Goal: Task Accomplishment & Management: Manage account settings

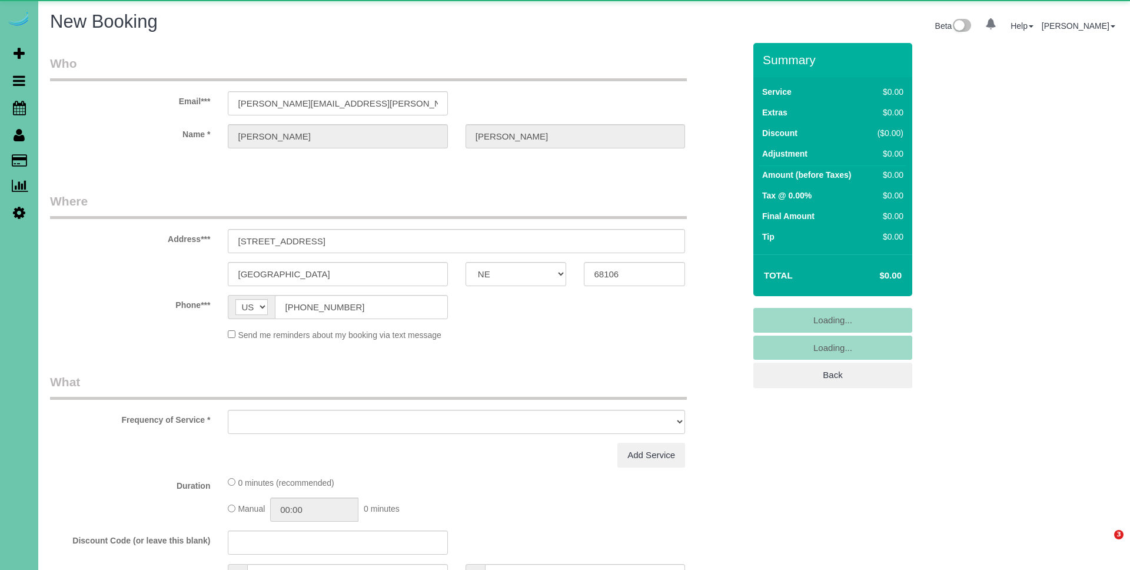
select select "NE"
select select "object:73379"
select select "string:fspay-1158acaf-077d-4fc2-a0c4-6f03380d07e9"
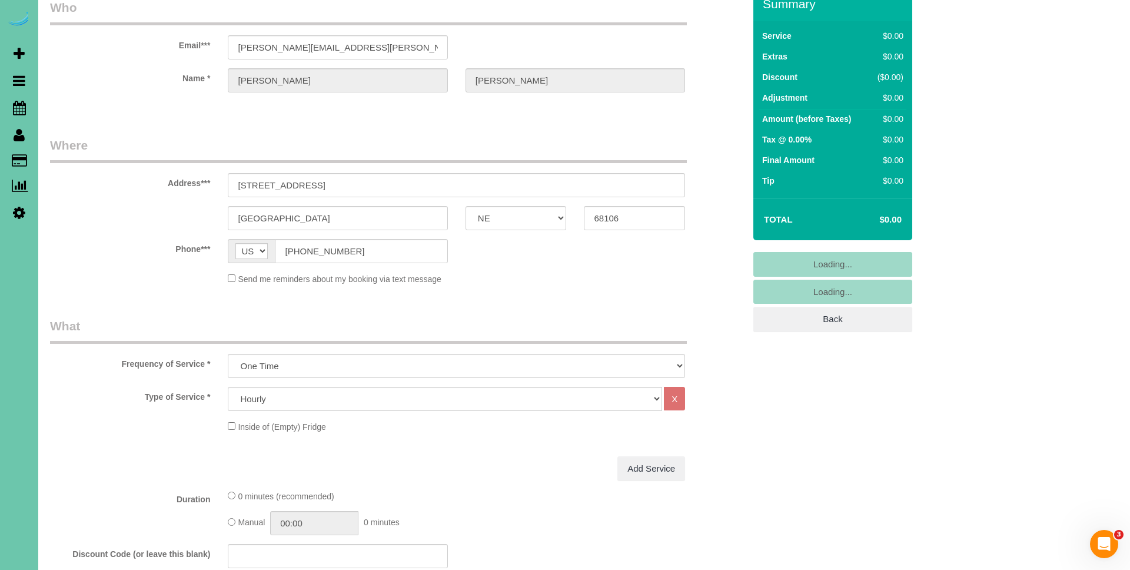
scroll to position [68, 0]
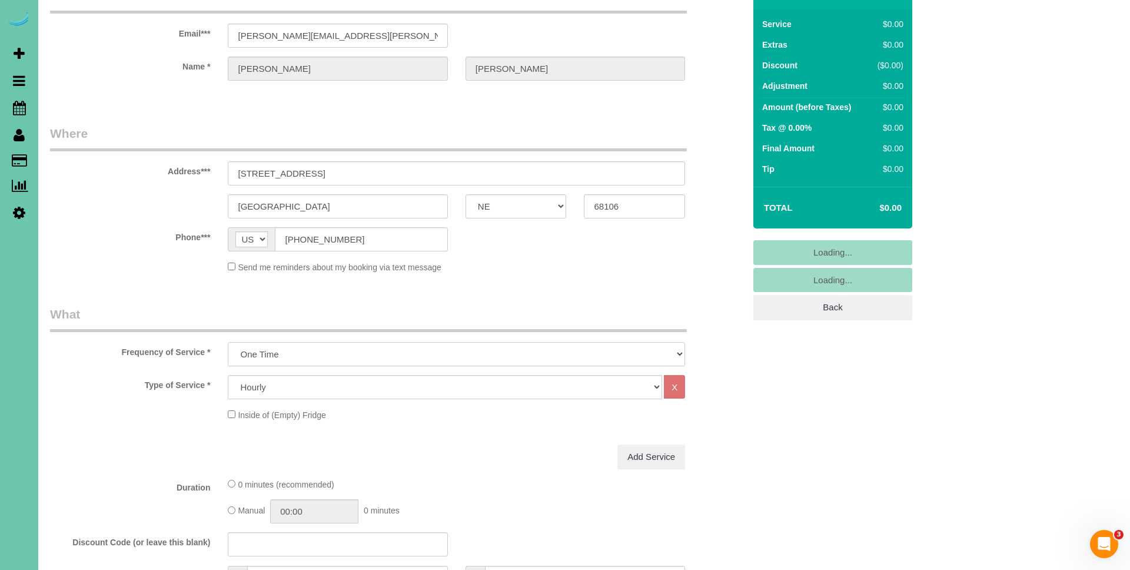
click at [294, 364] on select "One Time Weekly (0% for the First Booking) Bi-Weekly (0% for the First Booking)…" at bounding box center [456, 354] width 457 height 24
click at [228, 342] on select "One Time Weekly (0% for the First Booking) Bi-Weekly (0% for the First Booking)…" at bounding box center [456, 354] width 457 height 24
click at [297, 351] on select "One Time Weekly (0% for the First Booking) Bi-Weekly (0% for the First Booking)…" at bounding box center [456, 354] width 457 height 24
select select "object:73591"
click at [228, 342] on select "One Time Weekly (0% for the First Booking) Bi-Weekly (0% for the First Booking)…" at bounding box center [456, 354] width 457 height 24
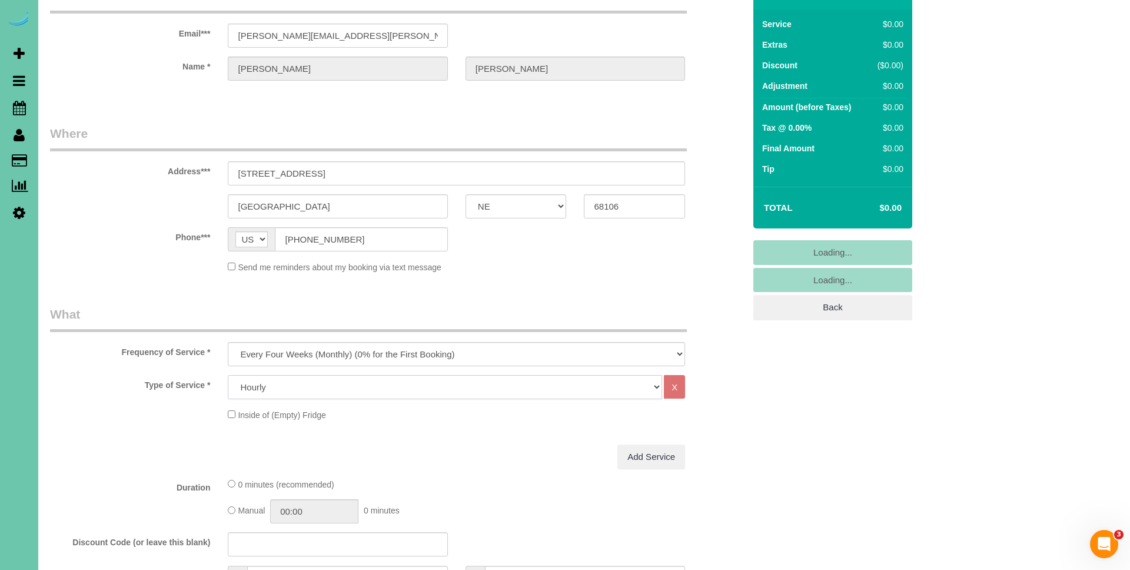
click at [307, 384] on select "Hourly 2.5 Hour Custom Clean 3.5 Hour Custom Clean commercial 1000 Square Feet …" at bounding box center [445, 387] width 434 height 24
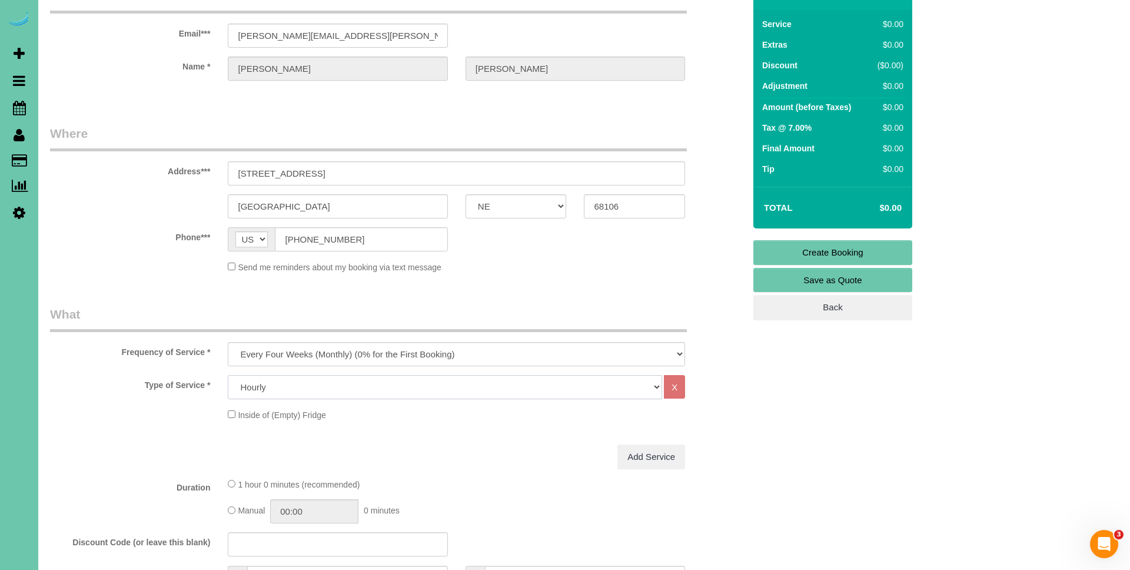
select select "159"
click at [228, 375] on select "Hourly 2.5 Hour Custom Clean 3.5 Hour Custom Clean commercial 1000 Square Feet …" at bounding box center [445, 387] width 434 height 24
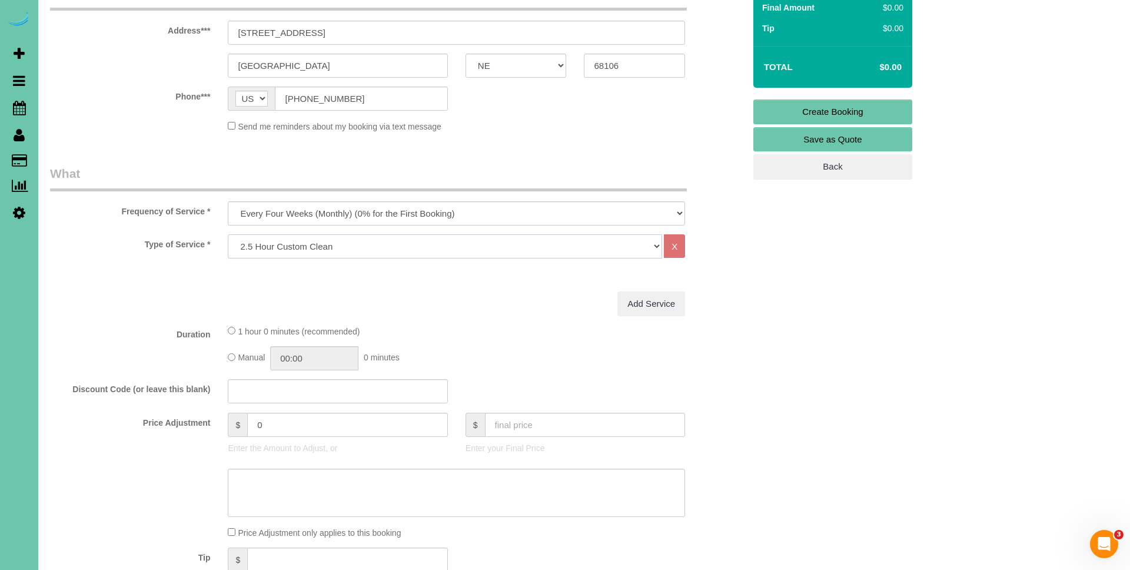
scroll to position [245, 0]
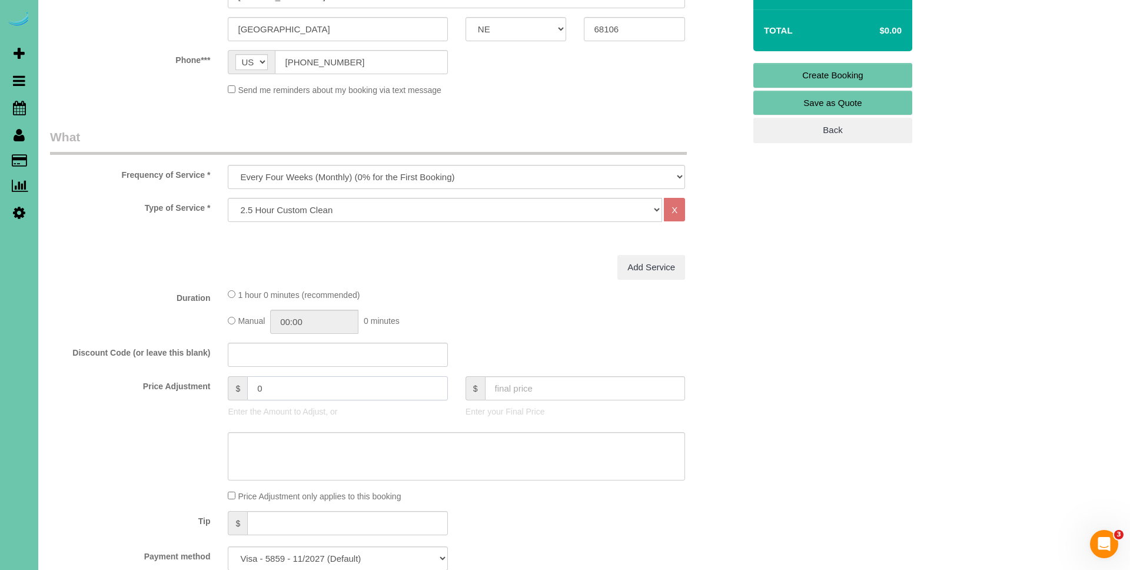
click at [298, 397] on input "0" at bounding box center [347, 388] width 201 height 24
drag, startPoint x: 298, startPoint y: 397, endPoint x: 243, endPoint y: 389, distance: 55.4
click at [243, 389] on div "$ 0" at bounding box center [338, 388] width 220 height 24
type input "145"
click at [506, 319] on div "Manual 00:00 0 minutes" at bounding box center [456, 322] width 457 height 24
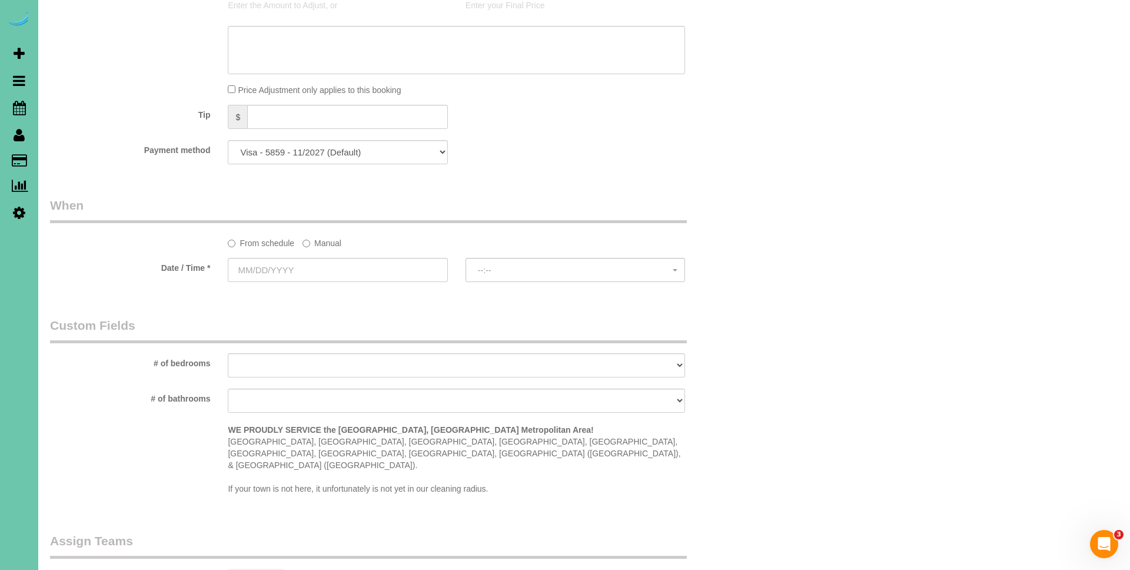
scroll to position [652, 0]
click at [318, 241] on label "Manual" at bounding box center [322, 240] width 39 height 16
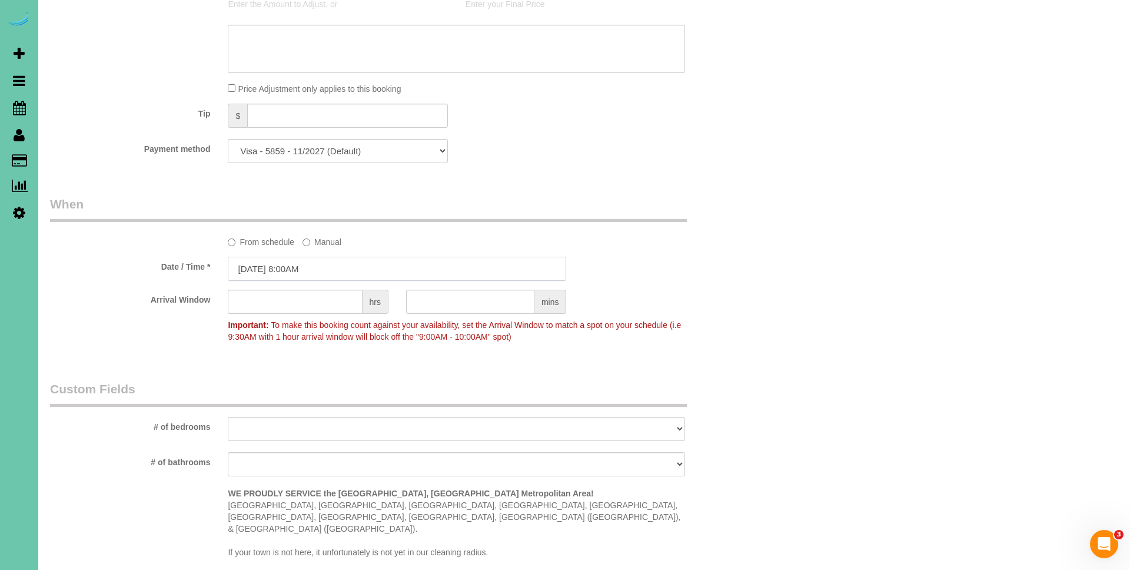
click at [265, 271] on input "[DATE] 8:00AM" at bounding box center [397, 269] width 339 height 24
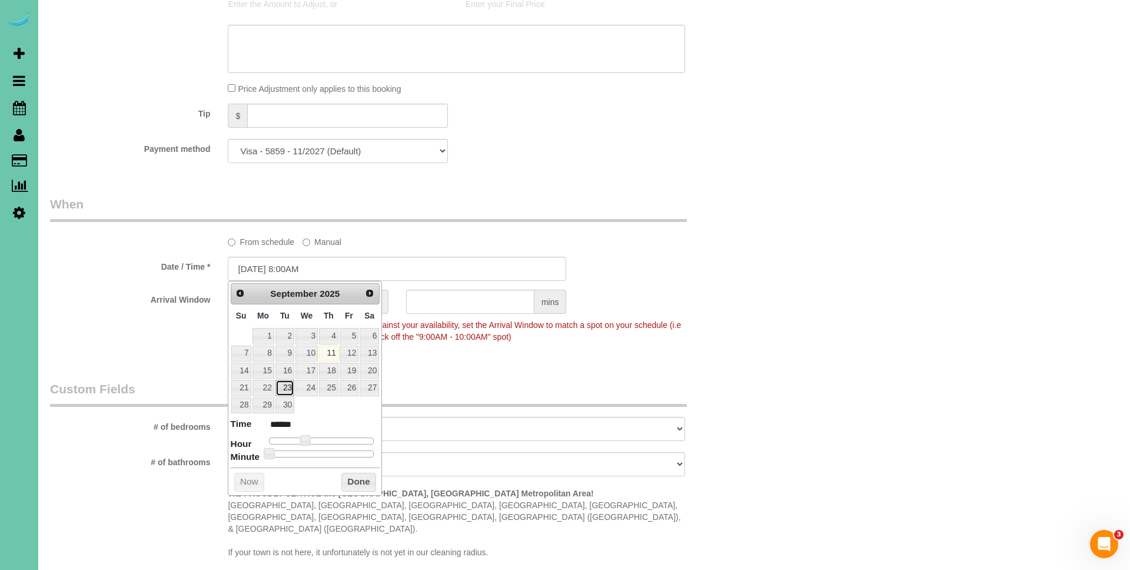
click at [286, 390] on link "23" at bounding box center [285, 388] width 19 height 16
type input "[DATE] 9:00AM"
type input "******"
type input "[DATE] 10:00AM"
type input "*******"
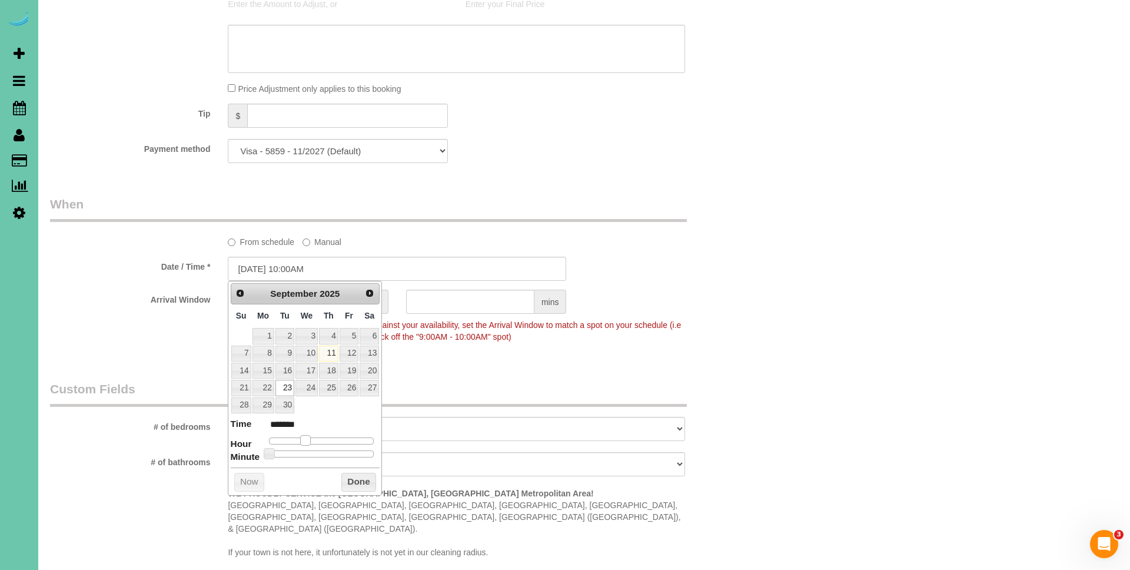
type input "[DATE] 11:00AM"
type input "*******"
drag, startPoint x: 306, startPoint y: 439, endPoint x: 322, endPoint y: 440, distance: 16.5
click at [322, 440] on span at bounding box center [319, 440] width 11 height 11
type input "[DATE] 11:05AM"
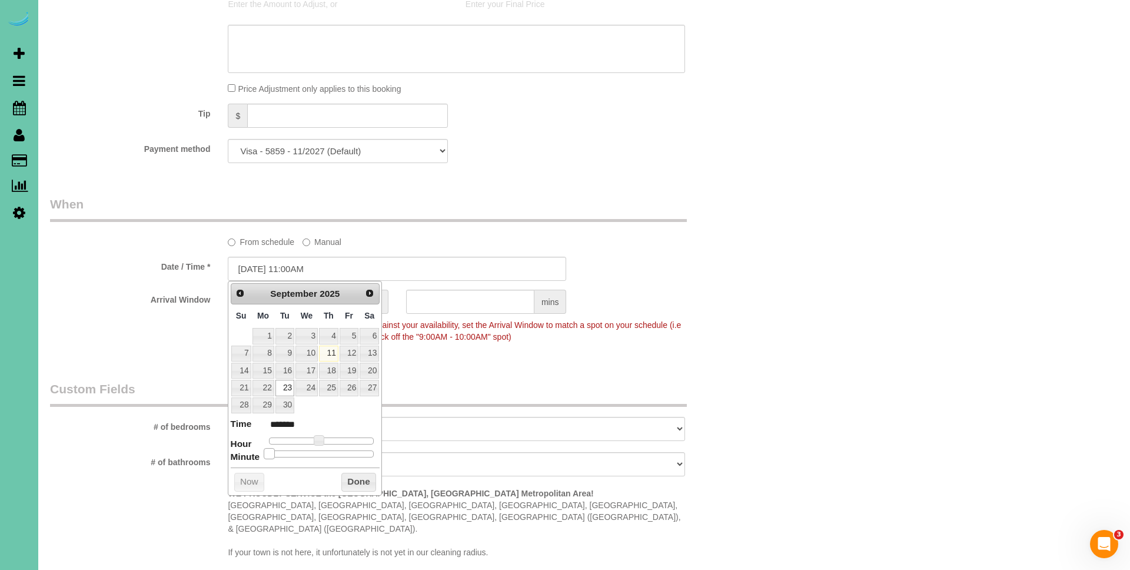
type input "*******"
type input "[DATE] 11:10AM"
type input "*******"
type input "[DATE] 11:15AM"
type input "*******"
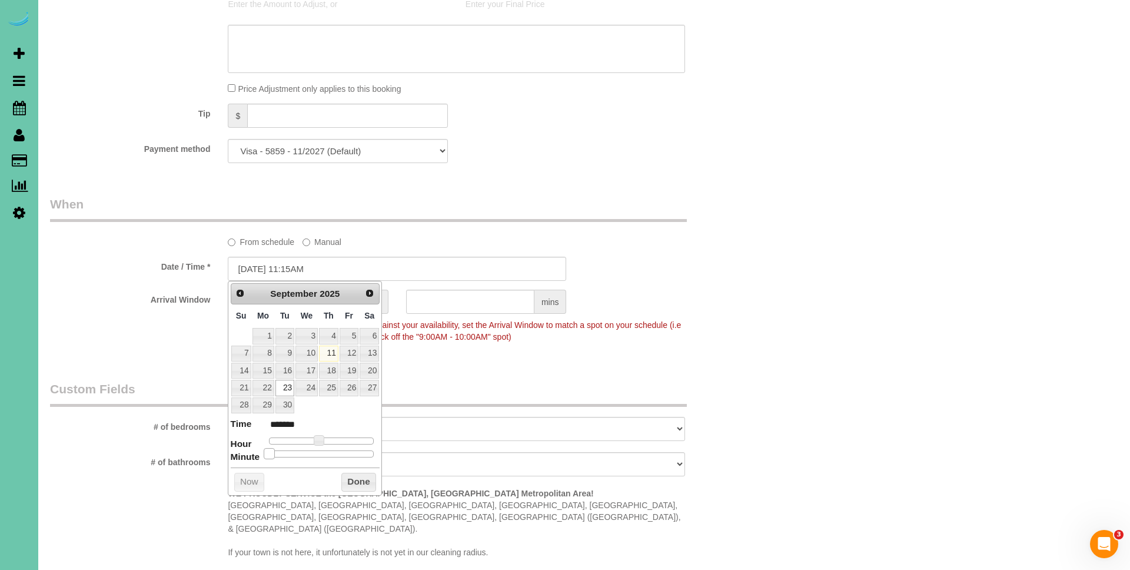
type input "[DATE] 11:20AM"
type input "*******"
type input "[DATE] 11:25AM"
type input "*******"
type input "[DATE] 11:30AM"
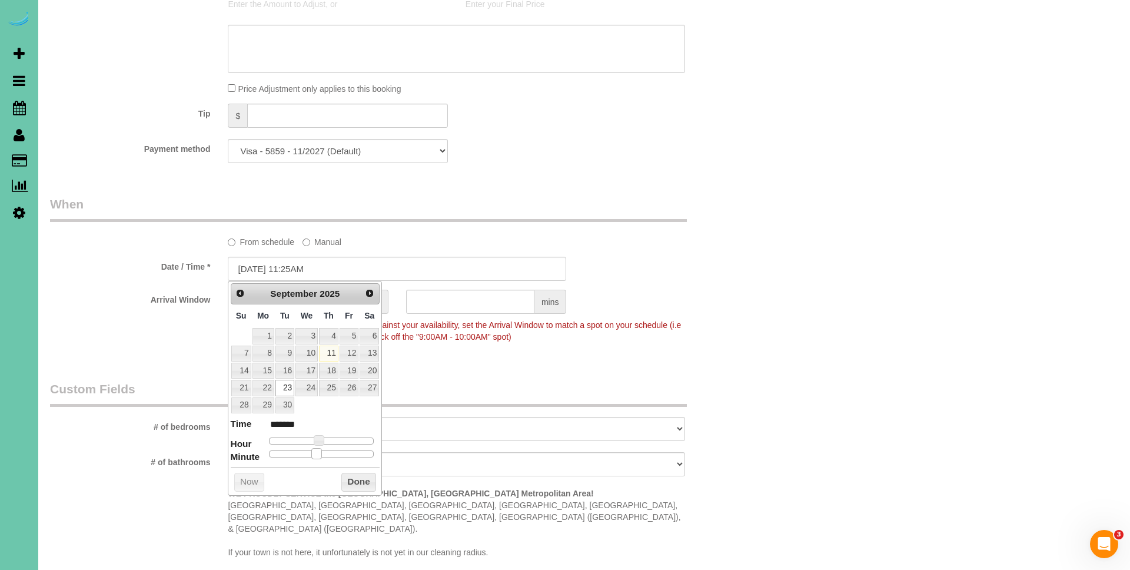
type input "*******"
drag, startPoint x: 276, startPoint y: 453, endPoint x: 333, endPoint y: 460, distance: 57.6
click at [333, 460] on div "Prev Next [DATE] Su Mo Tu We Th Fr Sa 1 2 3 4 5 6 7 8 9 10 11 12 13 14 15 16 17…" at bounding box center [305, 388] width 154 height 214
drag, startPoint x: 346, startPoint y: 473, endPoint x: 307, endPoint y: 323, distance: 155.1
click at [346, 473] on button "Done" at bounding box center [358, 482] width 35 height 19
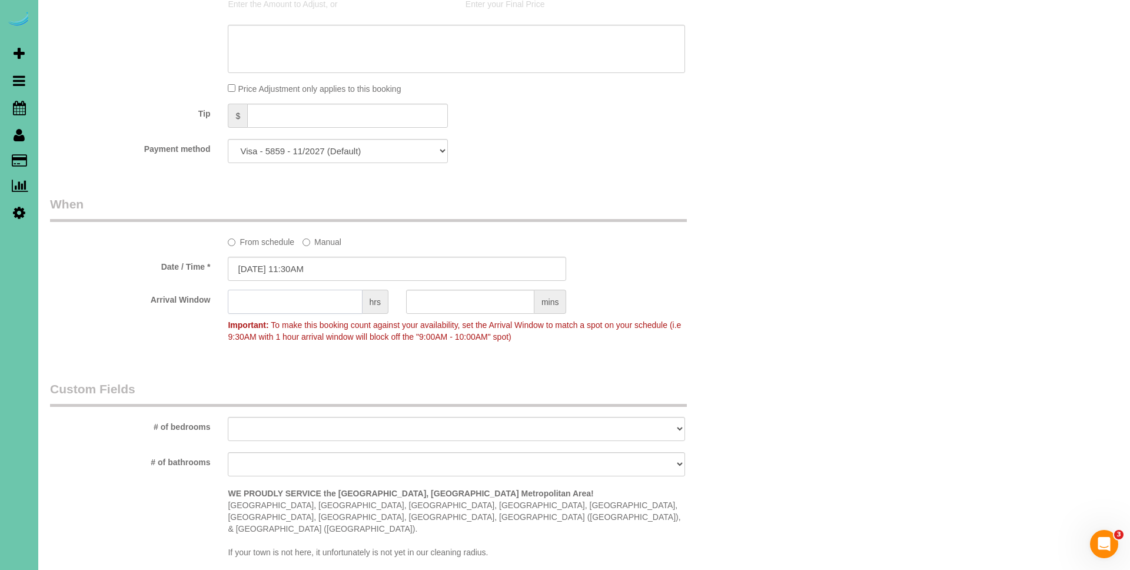
click at [290, 301] on input "text" at bounding box center [295, 302] width 134 height 24
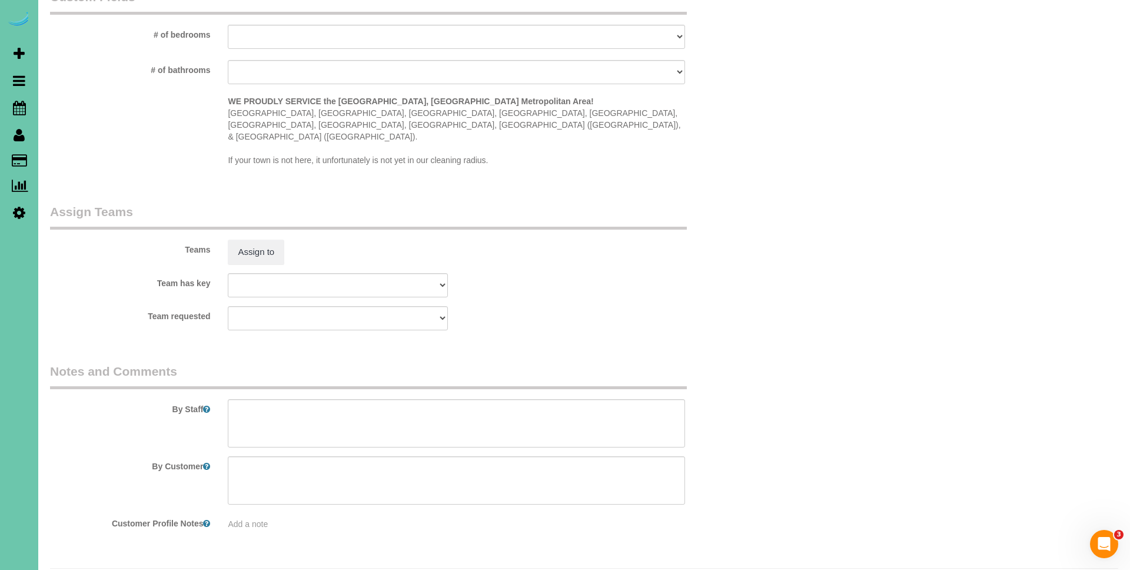
scroll to position [1054, 0]
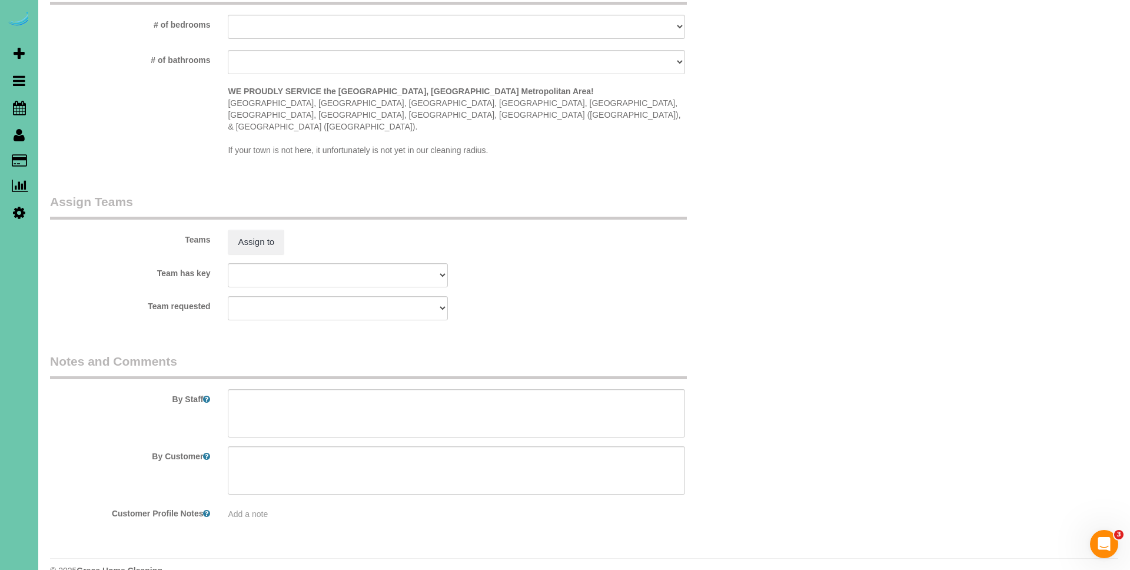
type input "1"
click at [314, 389] on textarea at bounding box center [456, 413] width 457 height 48
click at [231, 389] on textarea at bounding box center [456, 413] width 457 height 48
click at [237, 389] on textarea at bounding box center [456, 413] width 457 height 48
click at [357, 389] on textarea at bounding box center [456, 413] width 457 height 48
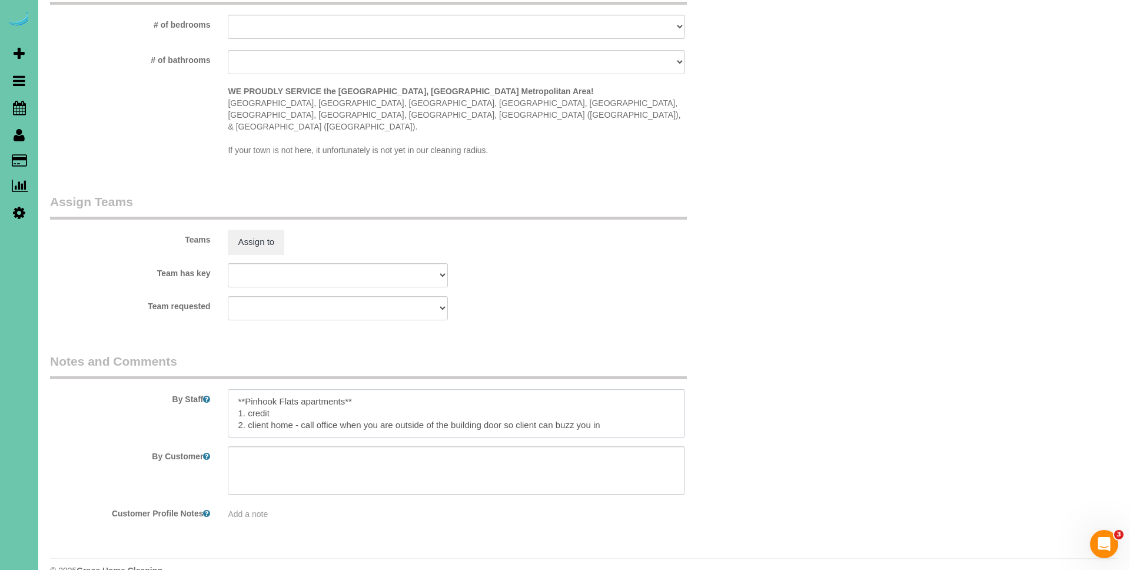
click at [638, 400] on textarea at bounding box center [456, 413] width 457 height 48
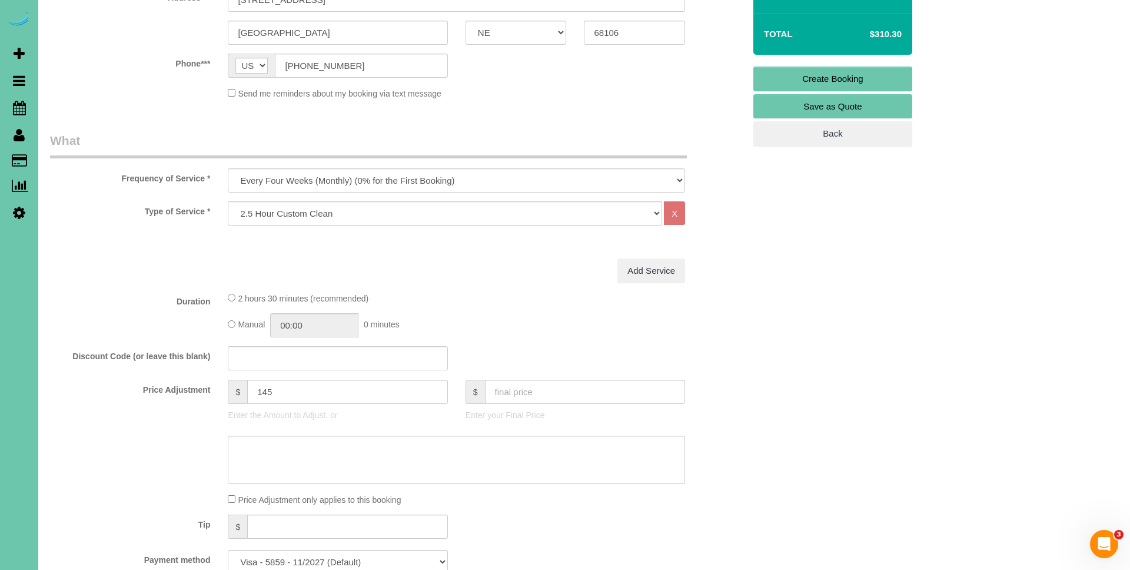
scroll to position [0, 0]
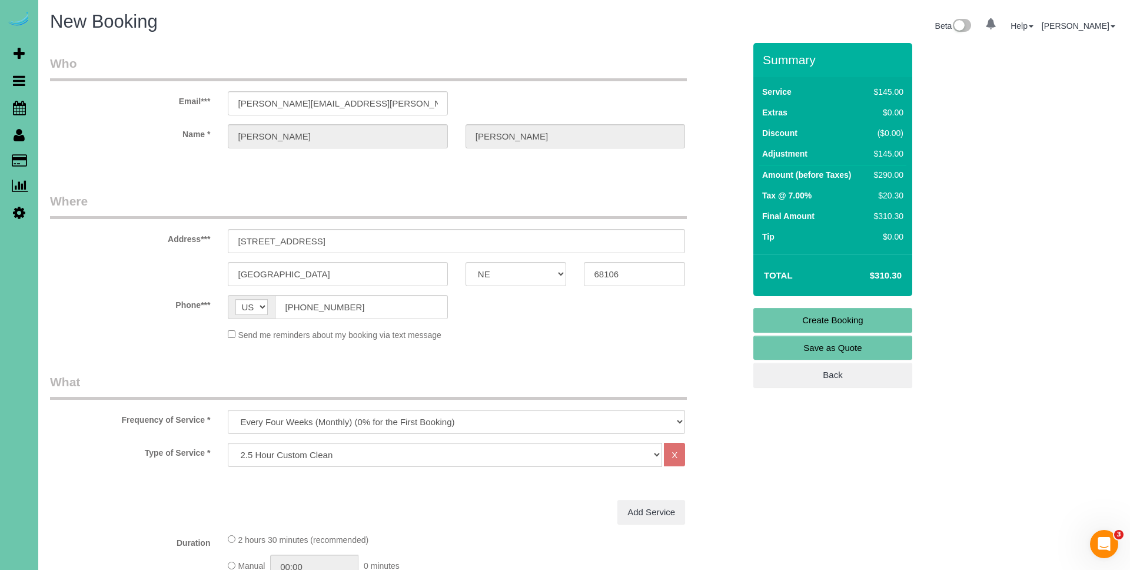
type textarea "**Pinhook Flats apartments** 1. credit 2. client home - call office when you ar…"
click at [873, 321] on link "Create Booking" at bounding box center [833, 320] width 159 height 25
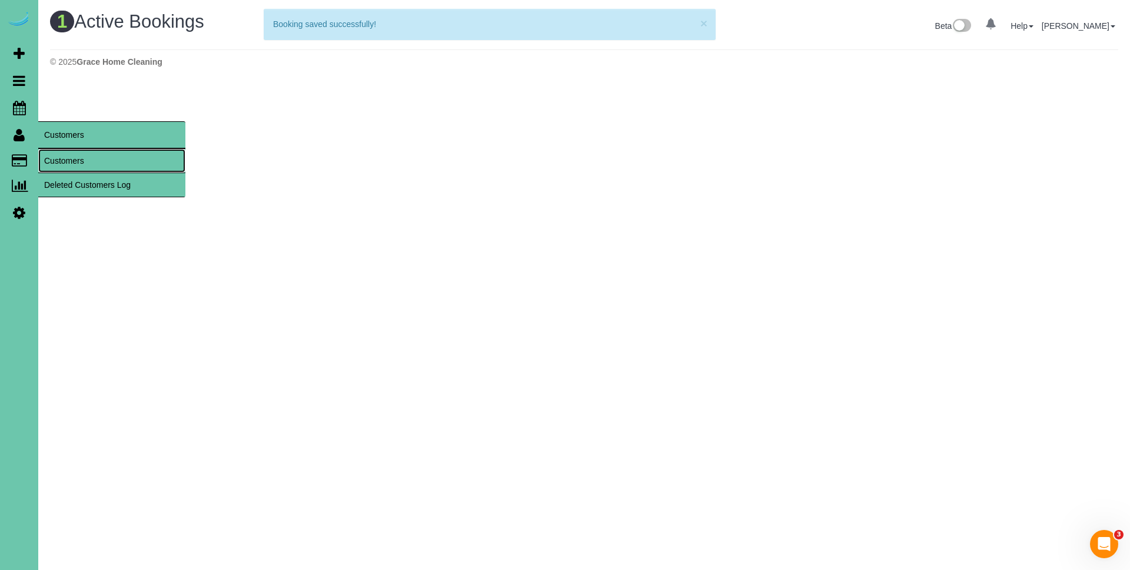
click at [88, 161] on link "Customers" at bounding box center [111, 161] width 147 height 24
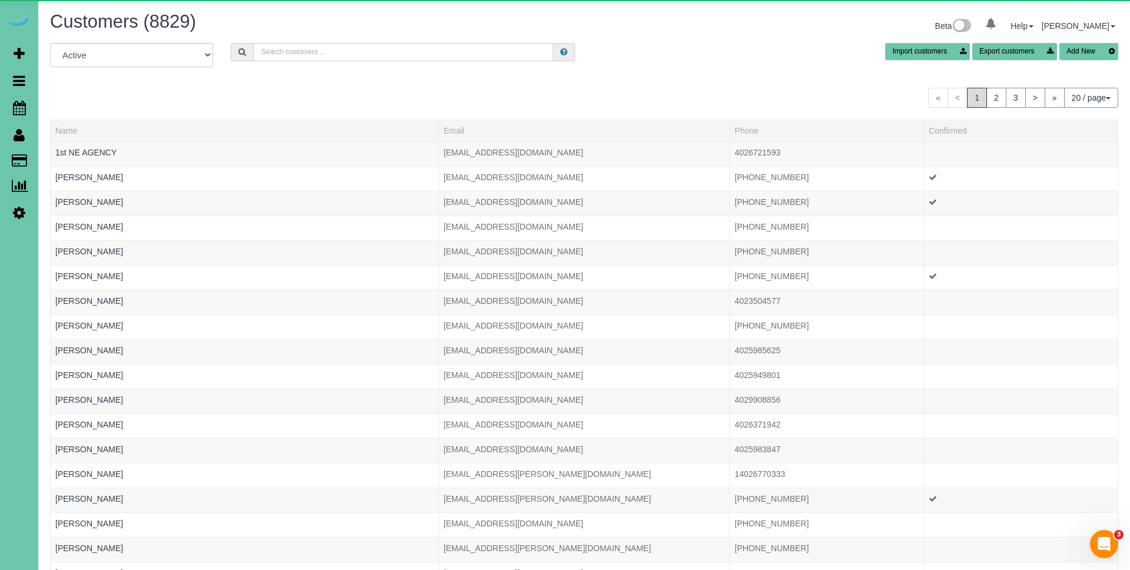
click at [304, 52] on input "text" at bounding box center [403, 52] width 300 height 18
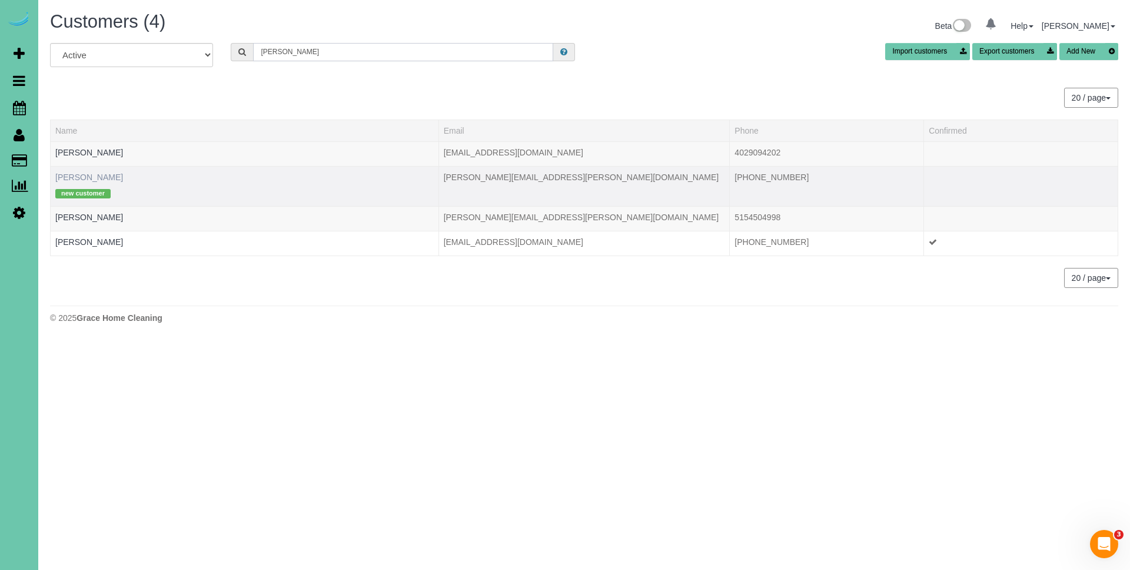
type input "[PERSON_NAME]"
click at [82, 174] on link "[PERSON_NAME]" at bounding box center [89, 176] width 68 height 9
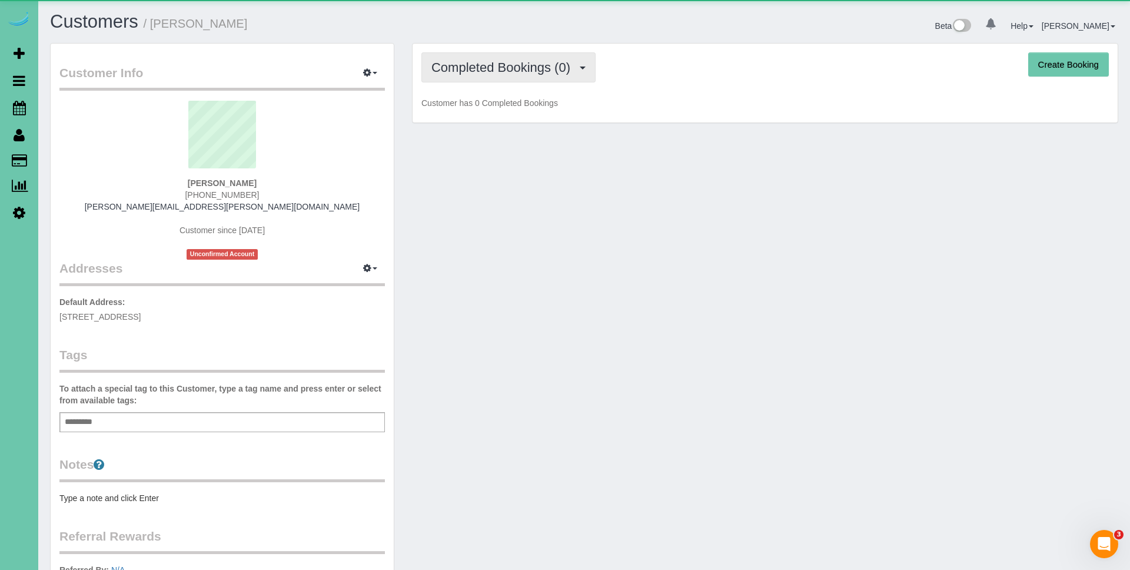
click at [521, 76] on button "Completed Bookings (0)" at bounding box center [509, 67] width 174 height 30
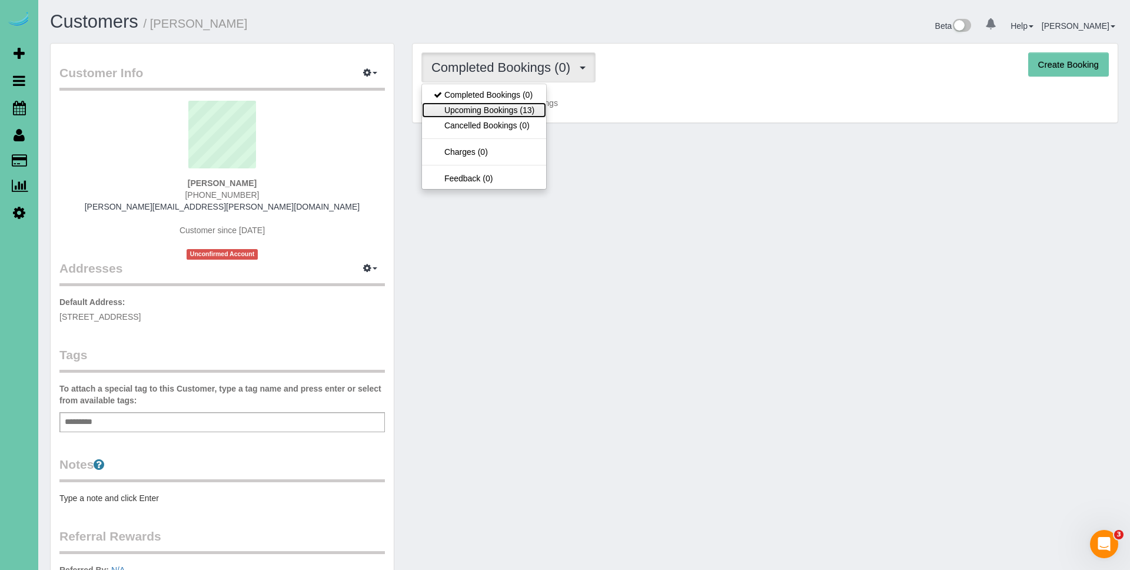
click at [525, 114] on link "Upcoming Bookings (13)" at bounding box center [484, 109] width 124 height 15
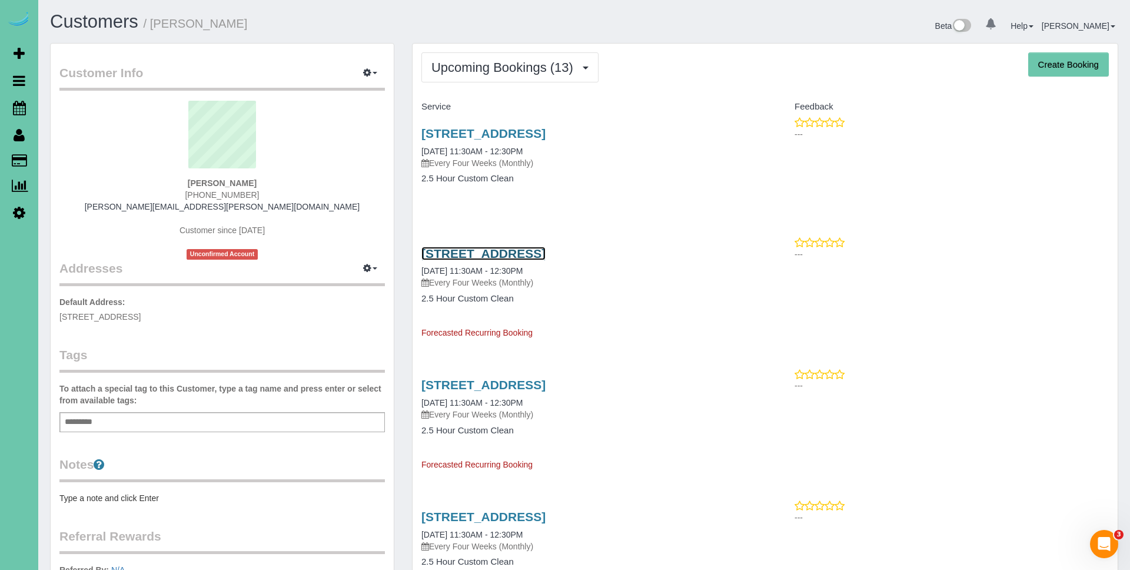
click at [546, 249] on link "[STREET_ADDRESS]" at bounding box center [484, 254] width 124 height 14
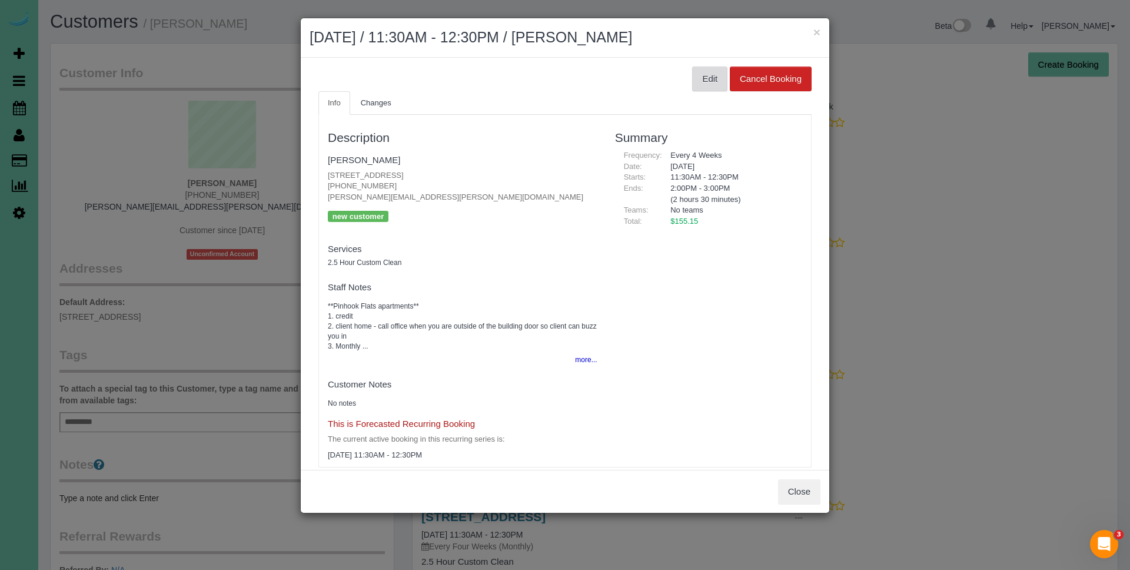
click at [696, 75] on button "Edit" at bounding box center [709, 79] width 35 height 25
click at [697, 74] on button "Edit" at bounding box center [709, 79] width 35 height 25
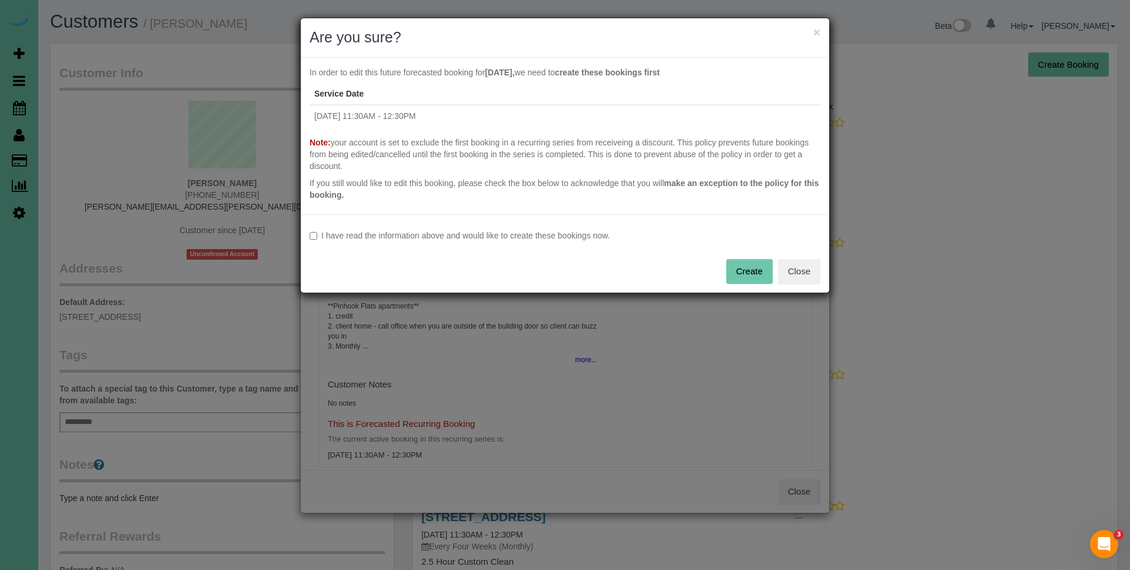
click at [430, 232] on label "I have read the information above and would like to create these bookings now." at bounding box center [565, 236] width 511 height 12
click at [741, 276] on button "Create" at bounding box center [749, 271] width 47 height 25
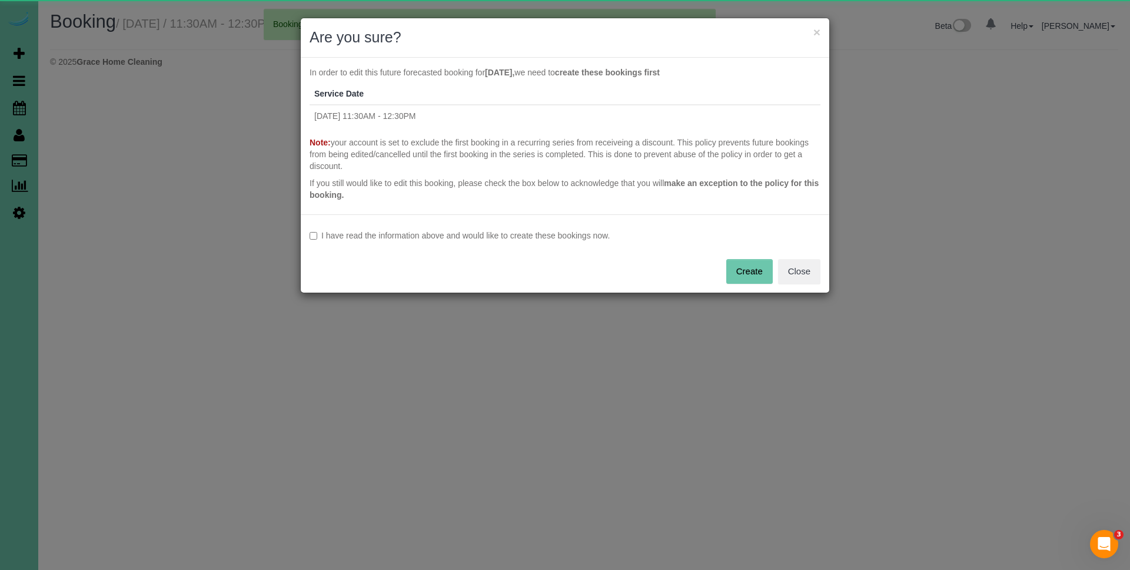
select select "NE"
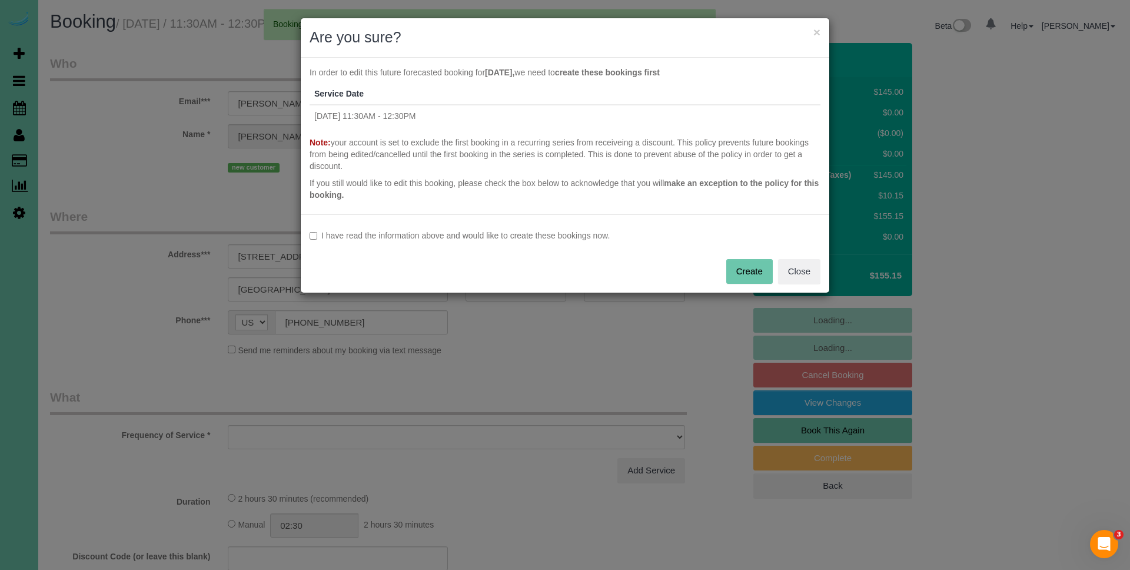
select select "object:75722"
select select "string:fspay-1158acaf-077d-4fc2-a0c4-6f03380d07e9"
drag, startPoint x: 501, startPoint y: 225, endPoint x: 500, endPoint y: 234, distance: 8.9
click at [501, 225] on div "I have read the information above and would like to create these bookings now. …" at bounding box center [565, 253] width 529 height 78
click at [500, 234] on label "I have read the information above and would like to create these bookings now." at bounding box center [565, 236] width 511 height 12
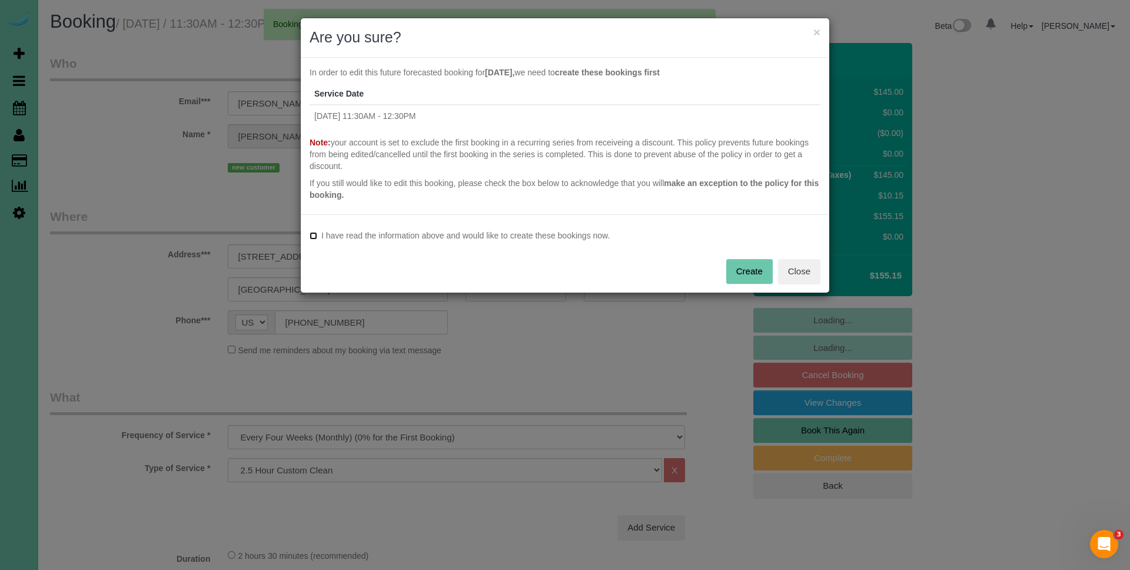
select select "object:75977"
click at [743, 275] on button "Create" at bounding box center [749, 271] width 47 height 25
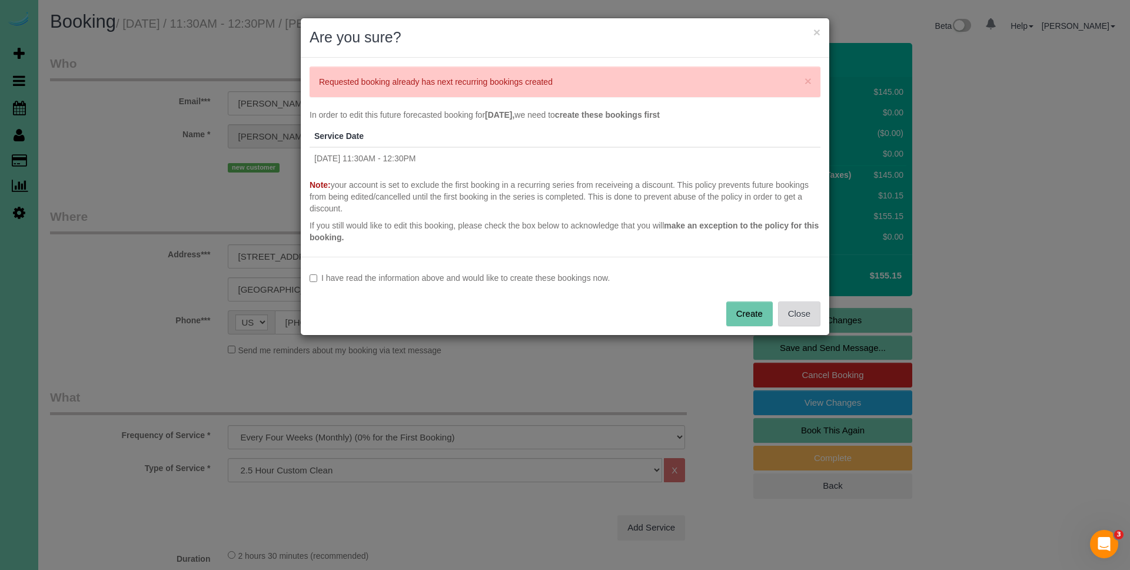
click at [805, 310] on button "Close" at bounding box center [799, 313] width 42 height 25
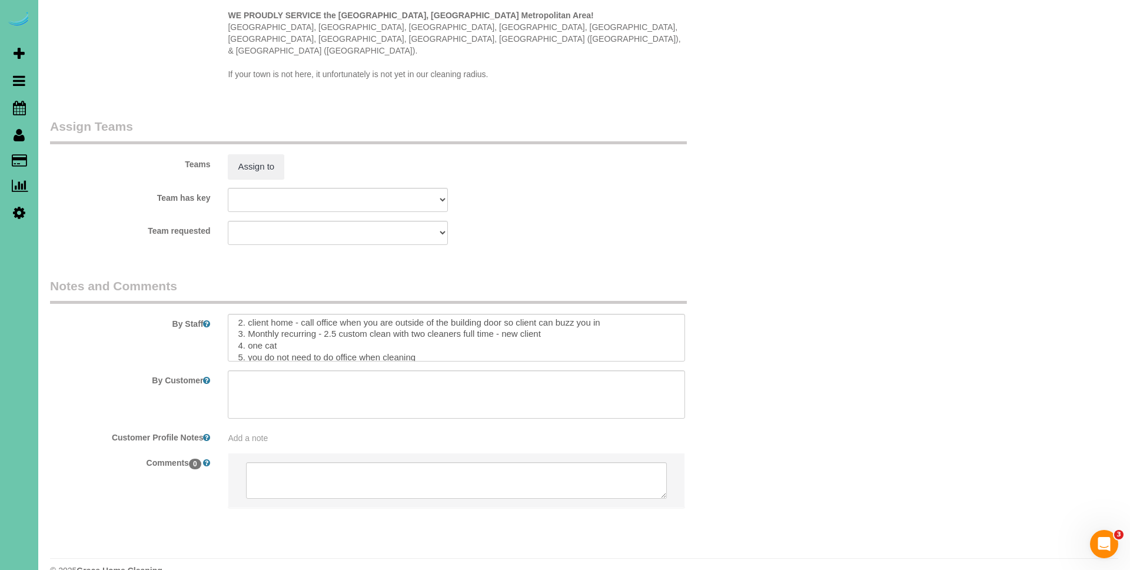
scroll to position [28, 0]
drag, startPoint x: 398, startPoint y: 310, endPoint x: 563, endPoint y: 311, distance: 164.8
click at [563, 314] on textarea at bounding box center [456, 338] width 457 height 48
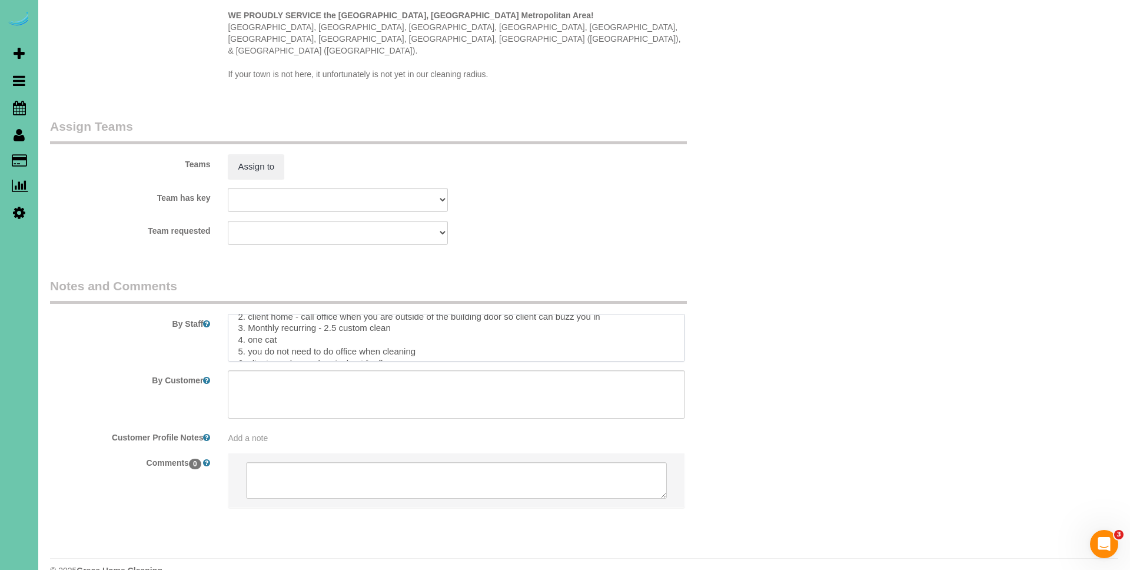
scroll to position [70, 0]
click at [615, 331] on textarea at bounding box center [456, 338] width 457 height 48
paste textarea "* Expected Completion (Based on Home Condition Rating 1–10): -If home is rated …"
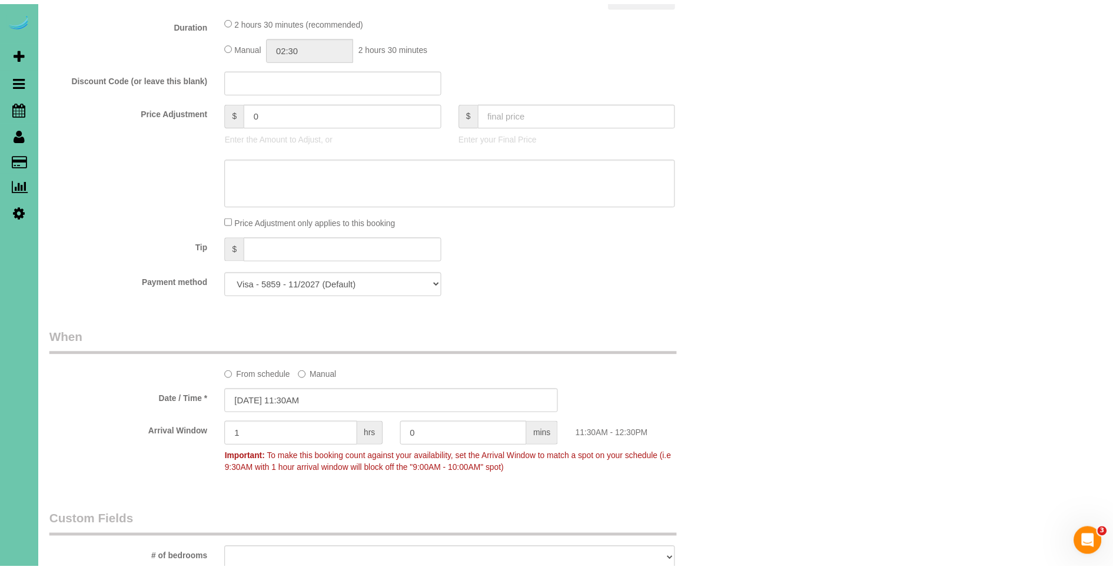
scroll to position [0, 0]
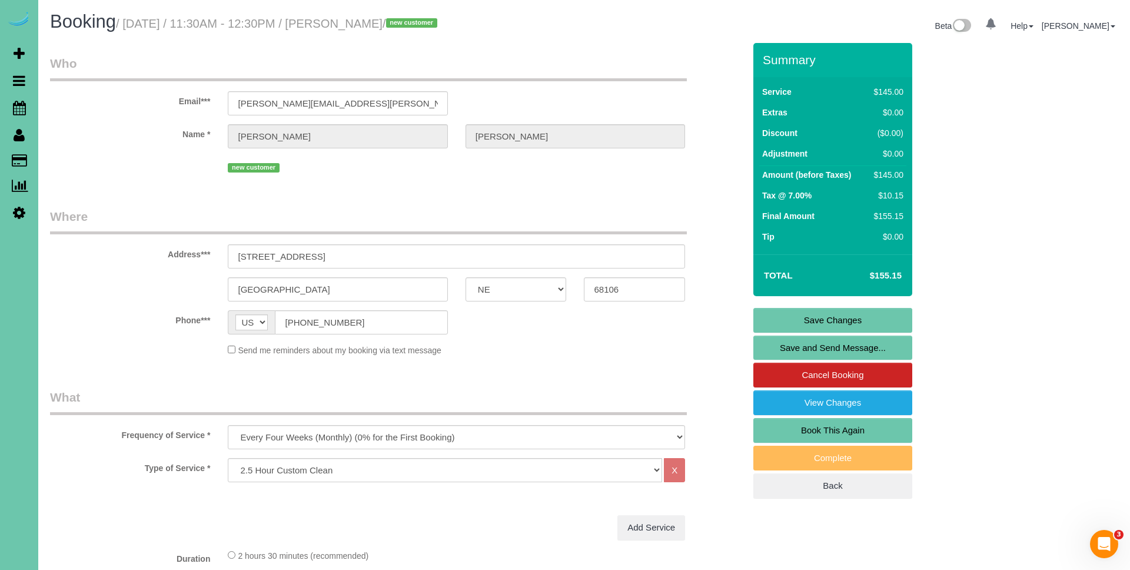
type textarea "**Pinhook Flats apartments** 1. credit 2. client home - call office when you ar…"
click at [855, 319] on link "Save Changes" at bounding box center [833, 320] width 159 height 25
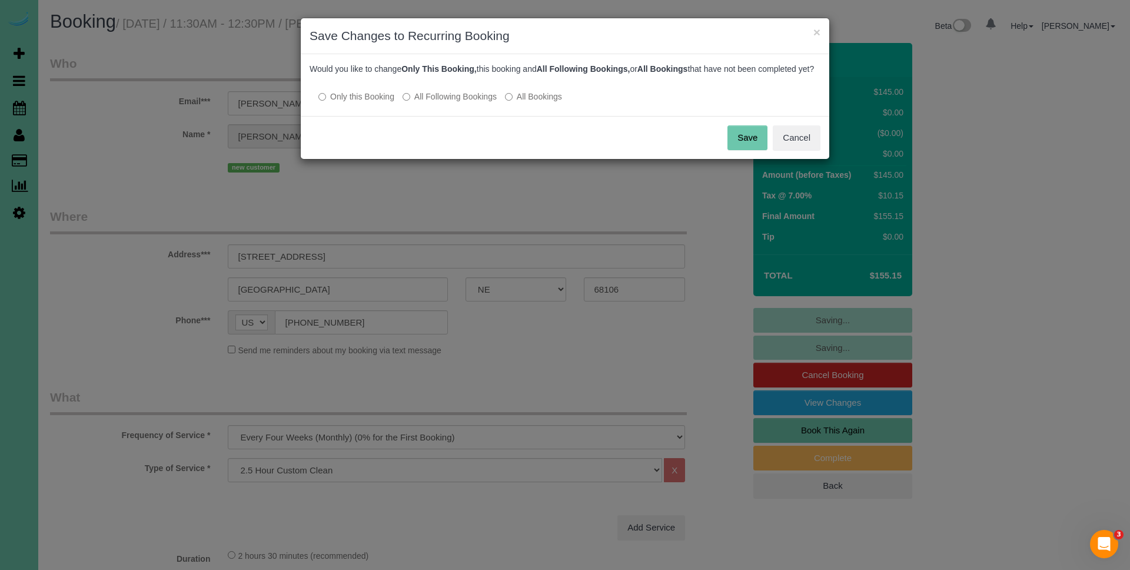
click at [422, 102] on label "All Following Bookings" at bounding box center [450, 97] width 94 height 12
click at [752, 150] on button "Save" at bounding box center [748, 137] width 40 height 25
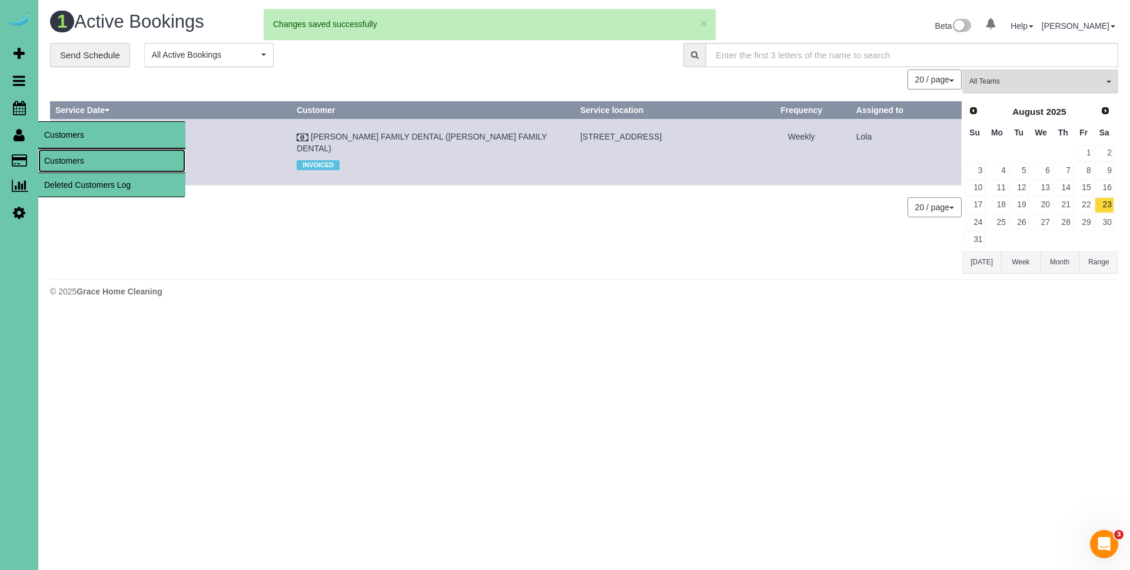
click at [88, 164] on link "Customers" at bounding box center [111, 161] width 147 height 24
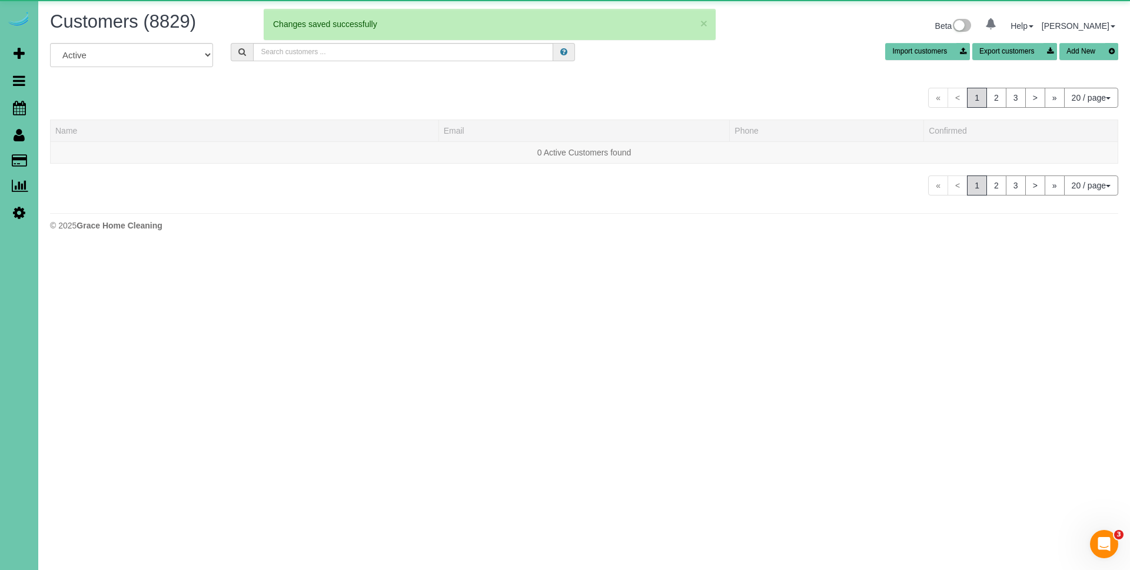
click at [333, 57] on div "All Active Archived Import customers Export customers Add New" at bounding box center [584, 59] width 1086 height 33
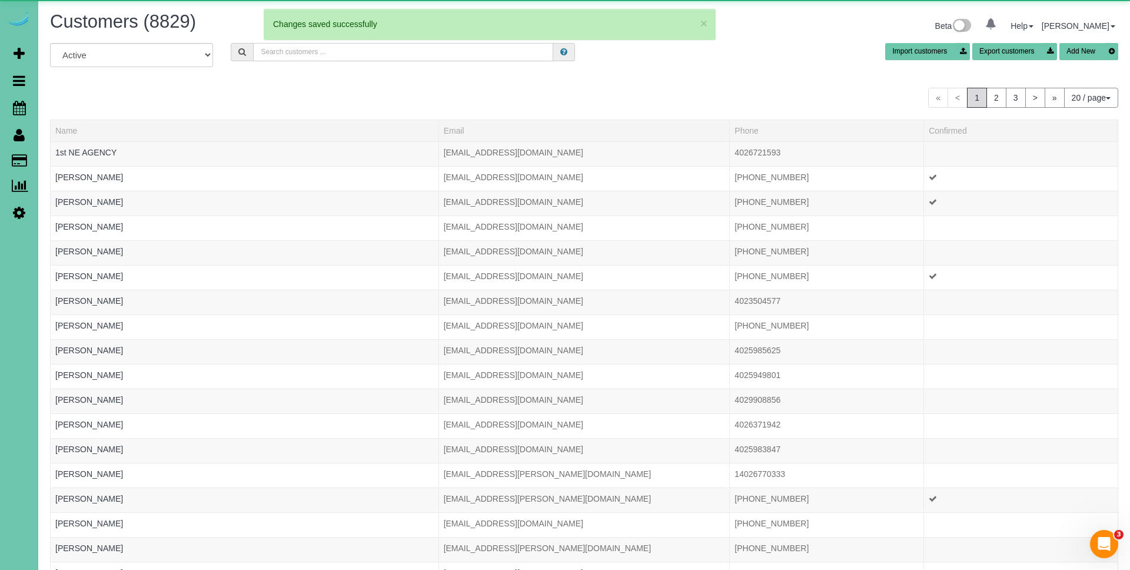
click at [333, 53] on input "text" at bounding box center [403, 52] width 300 height 18
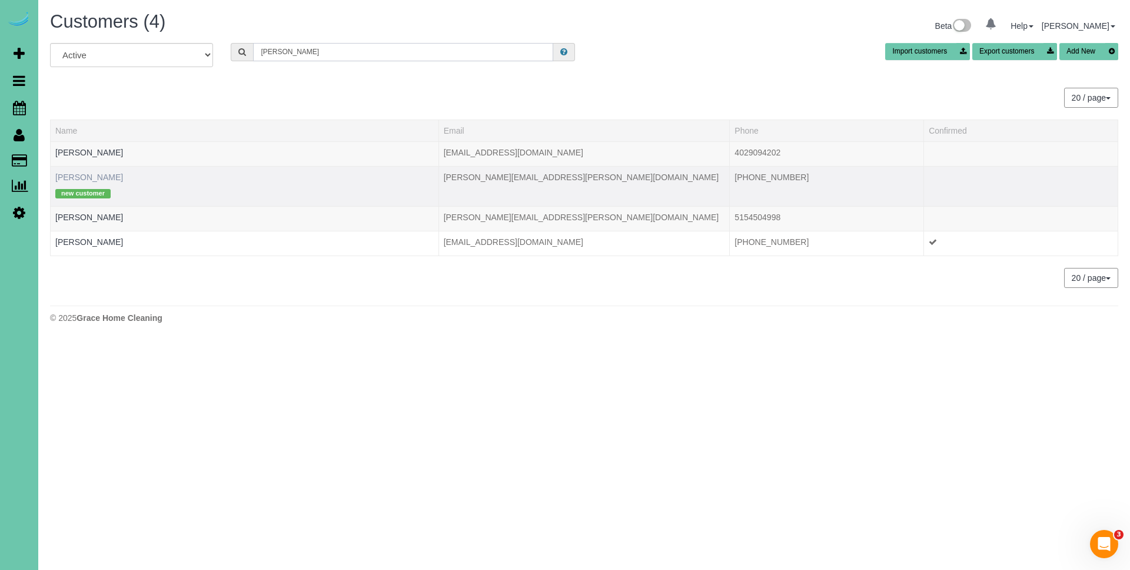
type input "[PERSON_NAME]"
click at [84, 176] on link "[PERSON_NAME]" at bounding box center [89, 176] width 68 height 9
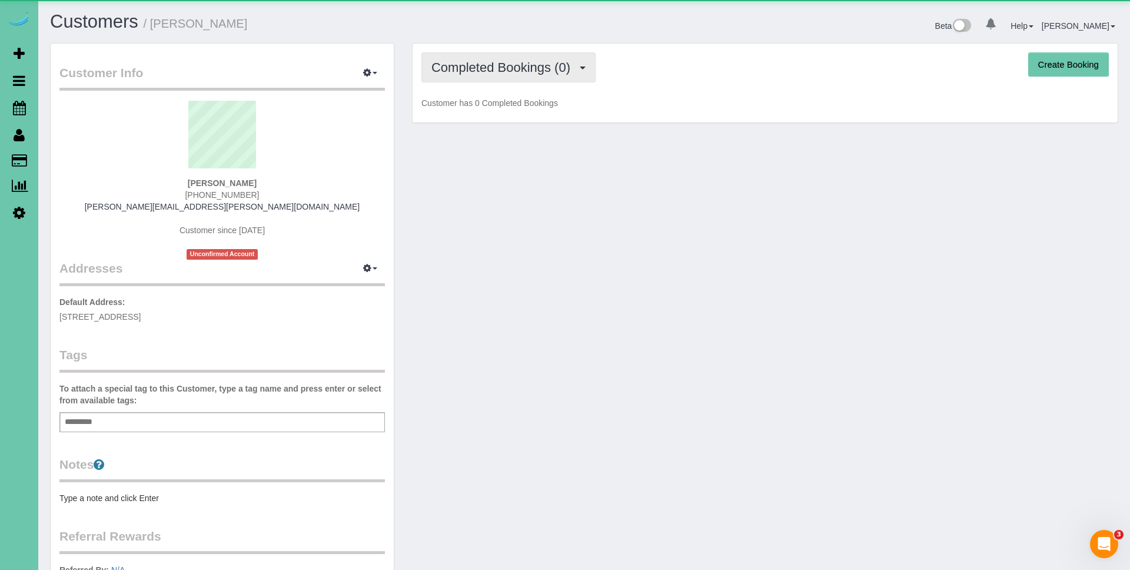
click at [559, 73] on span "Completed Bookings (0)" at bounding box center [504, 67] width 145 height 15
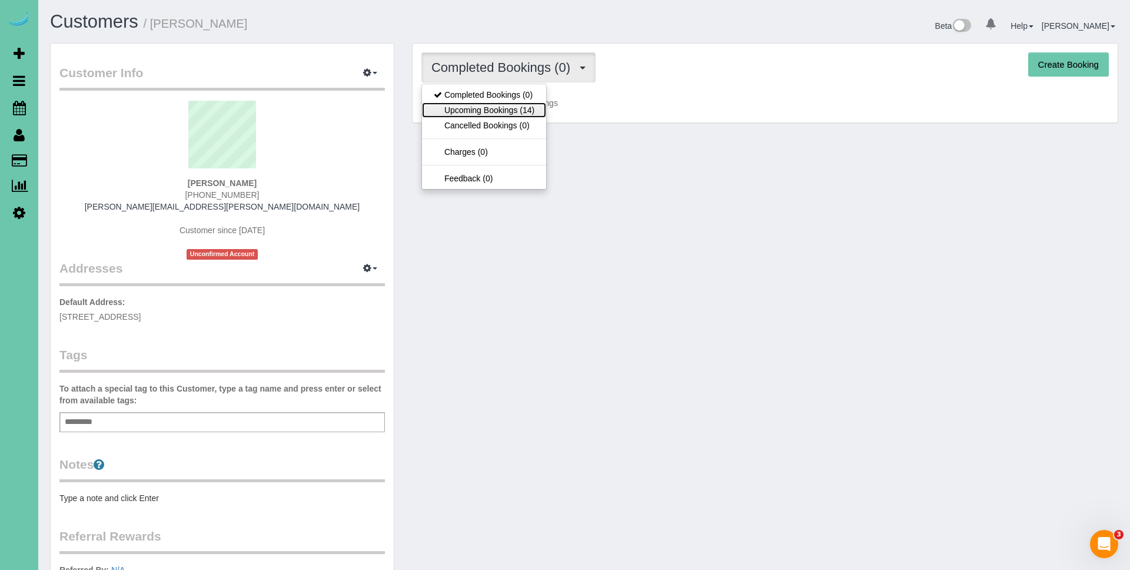
click at [536, 107] on link "Upcoming Bookings (14)" at bounding box center [484, 109] width 124 height 15
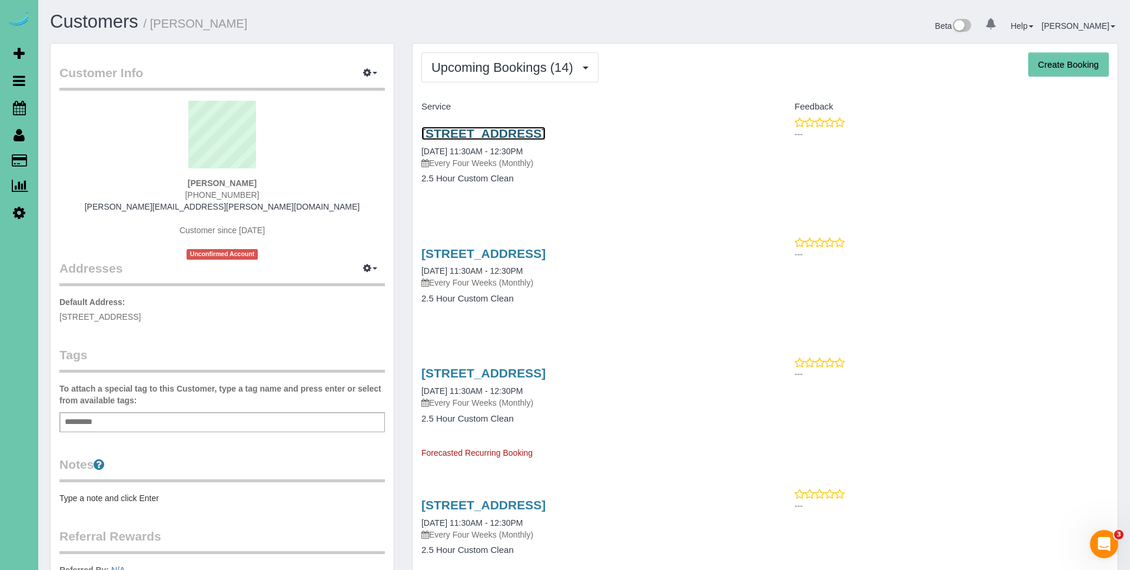
click at [546, 134] on link "[STREET_ADDRESS]" at bounding box center [484, 134] width 124 height 14
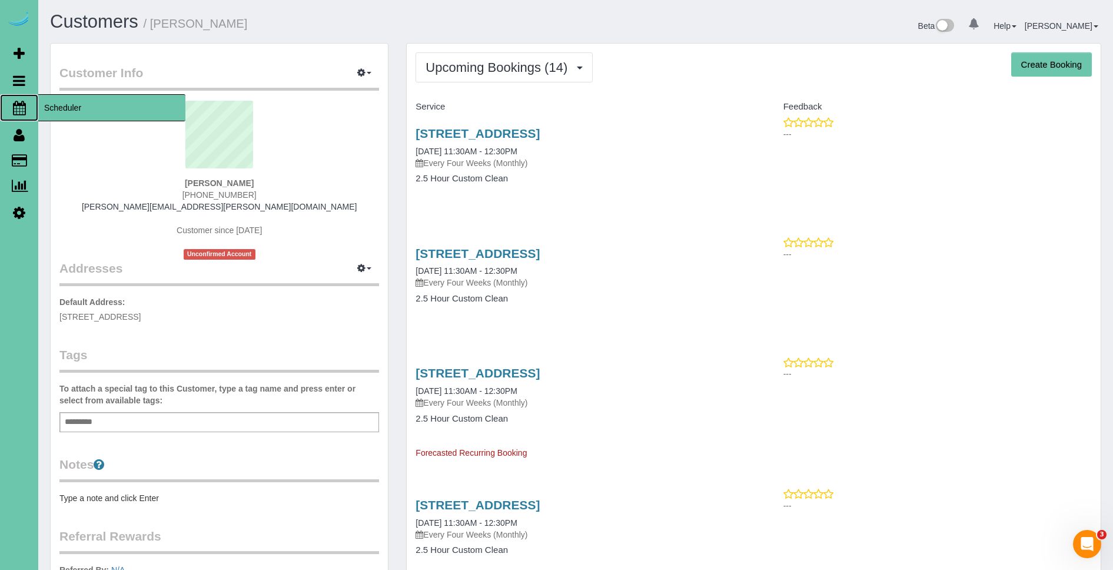
click at [82, 108] on span "Scheduler" at bounding box center [111, 107] width 147 height 27
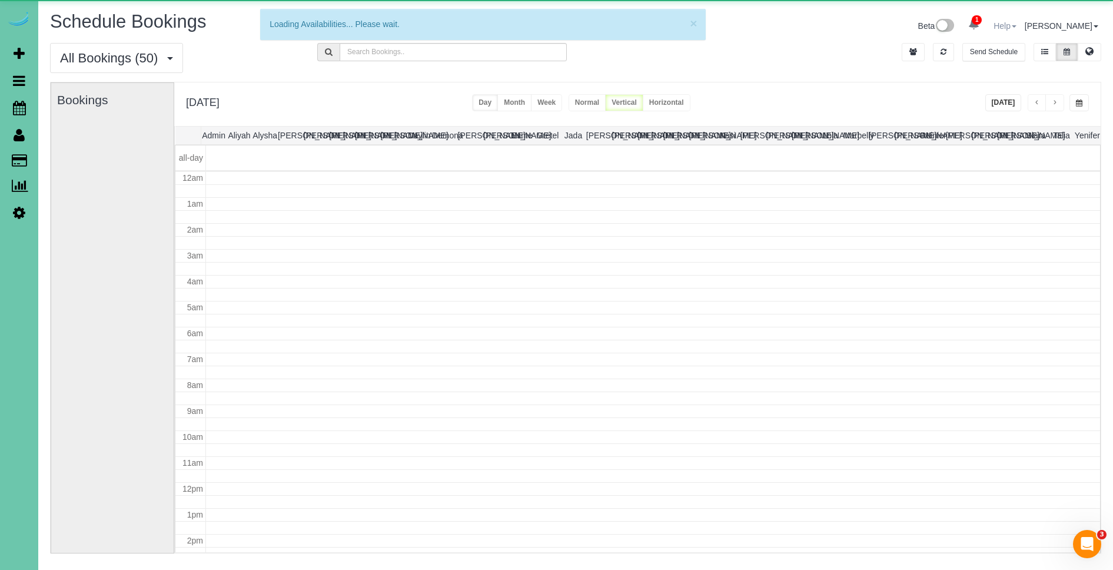
scroll to position [156, 0]
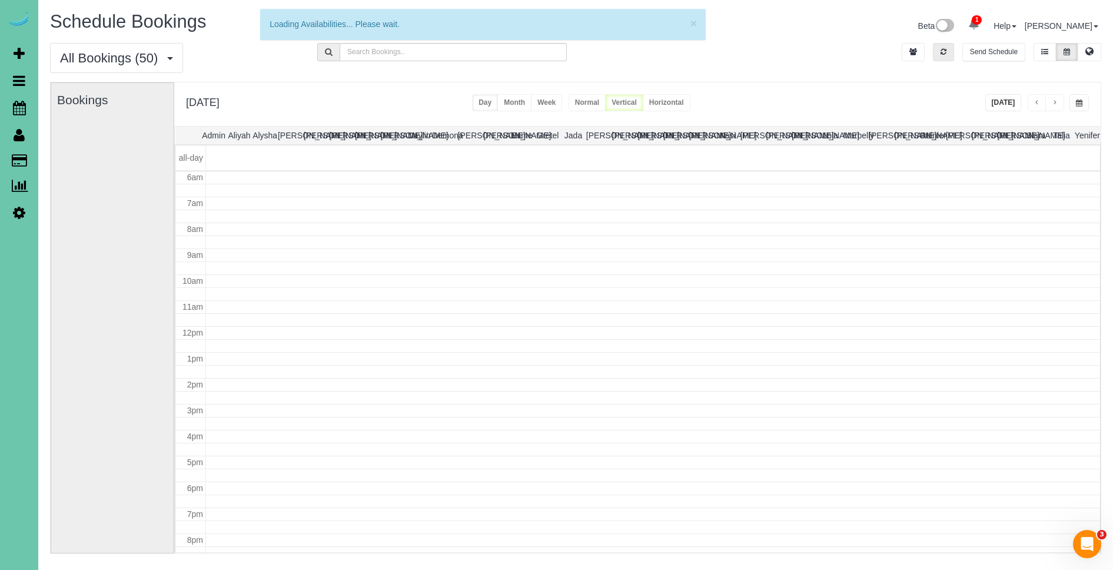
drag, startPoint x: 936, startPoint y: 51, endPoint x: 1001, endPoint y: 127, distance: 99.4
click at [936, 51] on button "button" at bounding box center [943, 52] width 21 height 18
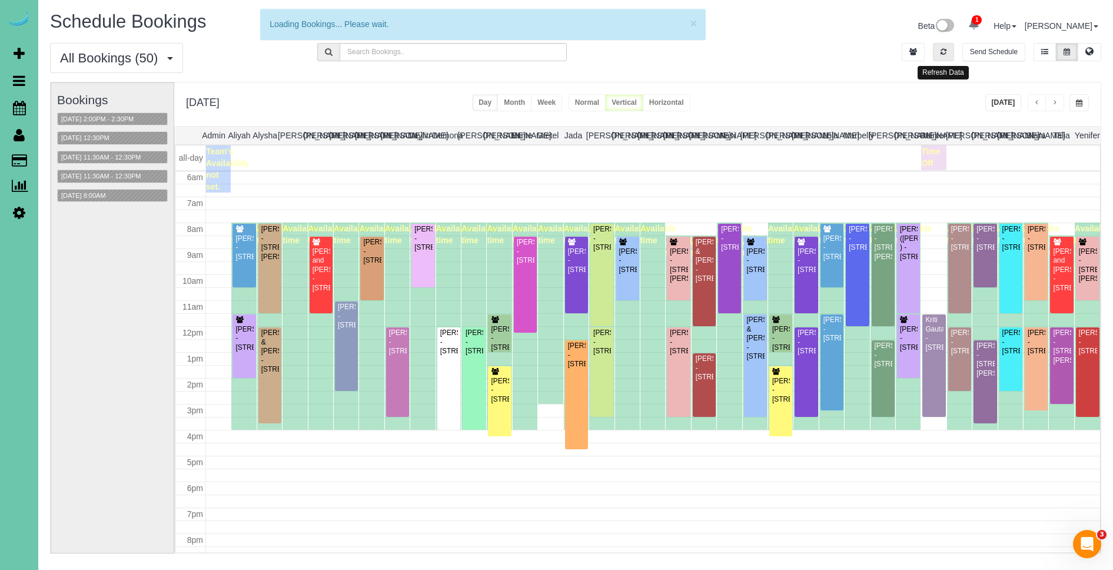
click at [938, 51] on button "button" at bounding box center [943, 52] width 21 height 18
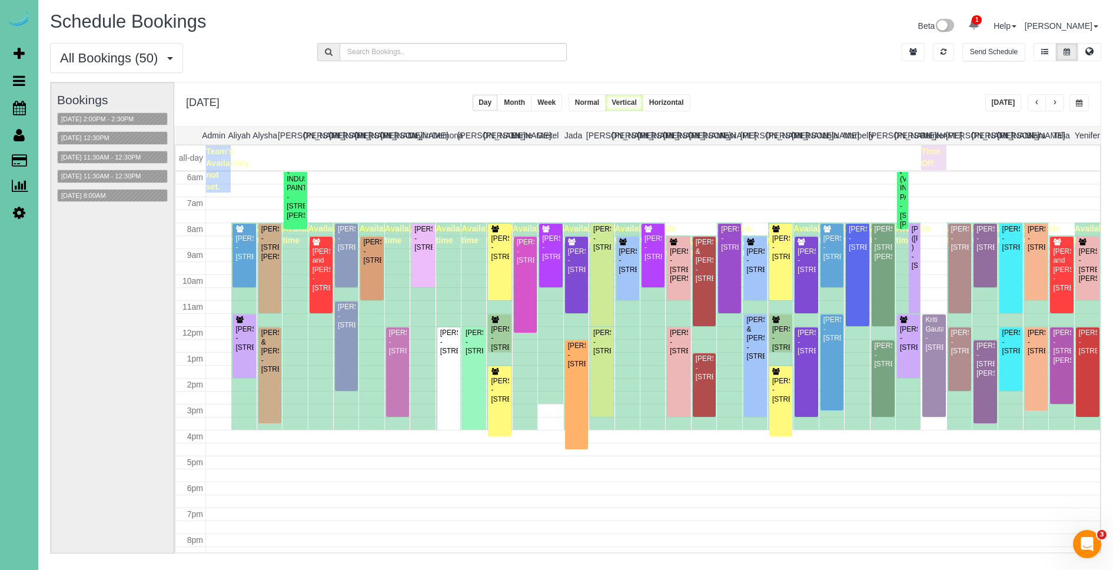
click at [1010, 105] on button "[DATE]" at bounding box center [1003, 102] width 36 height 17
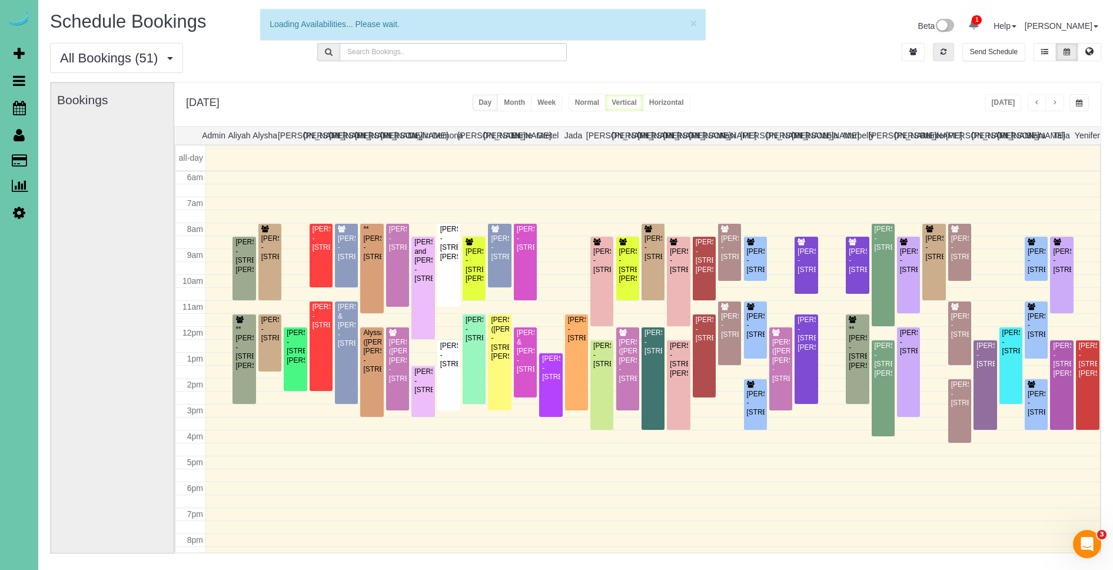
drag, startPoint x: 945, startPoint y: 52, endPoint x: 995, endPoint y: 103, distance: 71.2
click at [945, 52] on icon "button" at bounding box center [944, 51] width 6 height 7
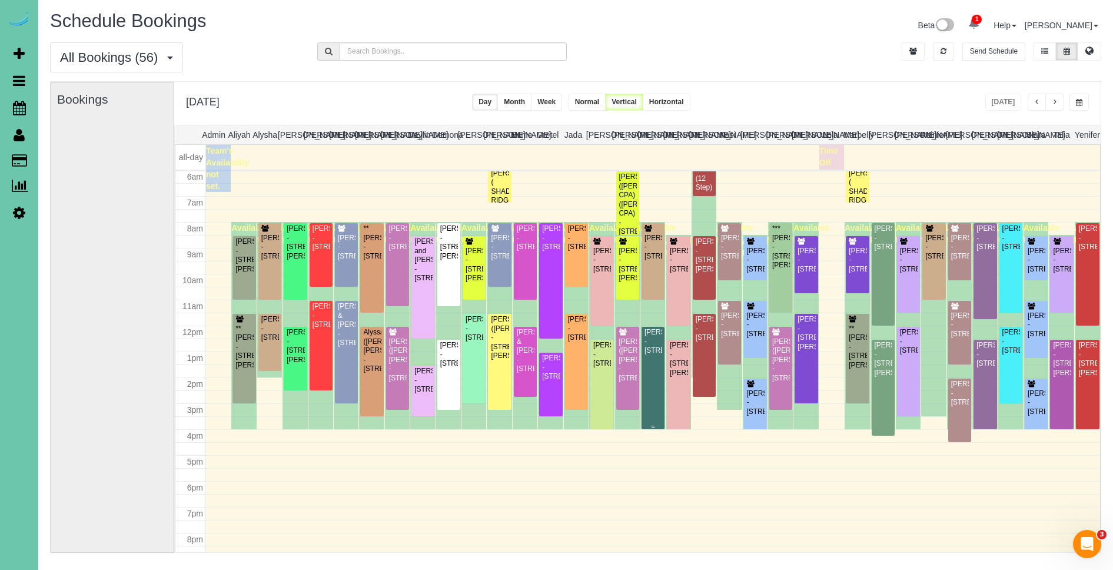
click at [652, 355] on div "[PERSON_NAME] - [STREET_ADDRESS]" at bounding box center [653, 341] width 18 height 27
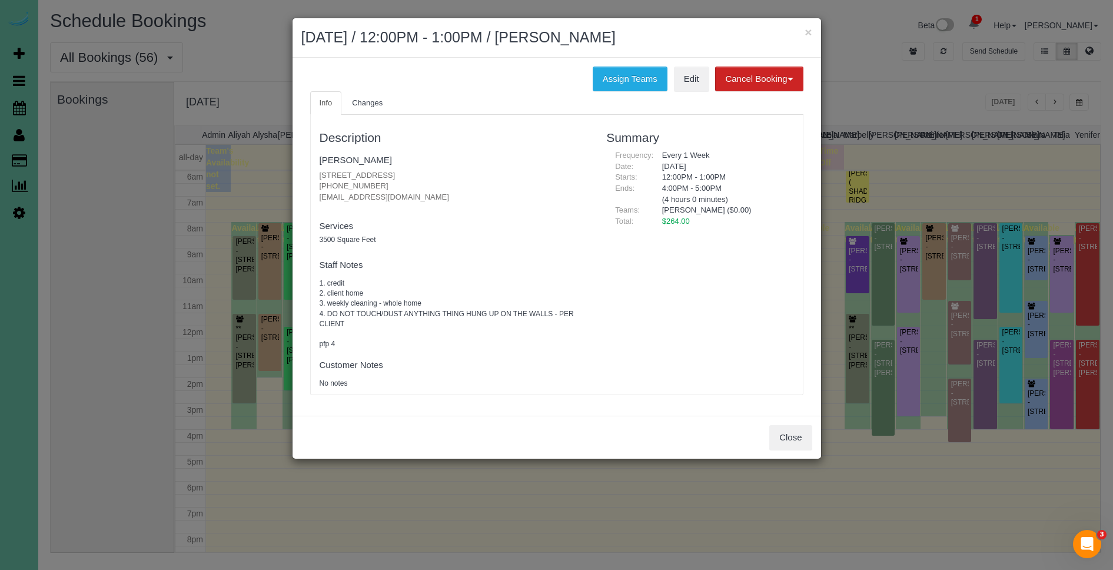
drag, startPoint x: 397, startPoint y: 185, endPoint x: 314, endPoint y: 188, distance: 83.0
click at [314, 188] on div "Description [PERSON_NAME] [STREET_ADDRESS] [PHONE_NUMBER] [EMAIL_ADDRESS][DOMAI…" at bounding box center [454, 255] width 287 height 268
copy p "[PHONE_NUMBER]"
drag, startPoint x: 805, startPoint y: 34, endPoint x: 712, endPoint y: 9, distance: 95.8
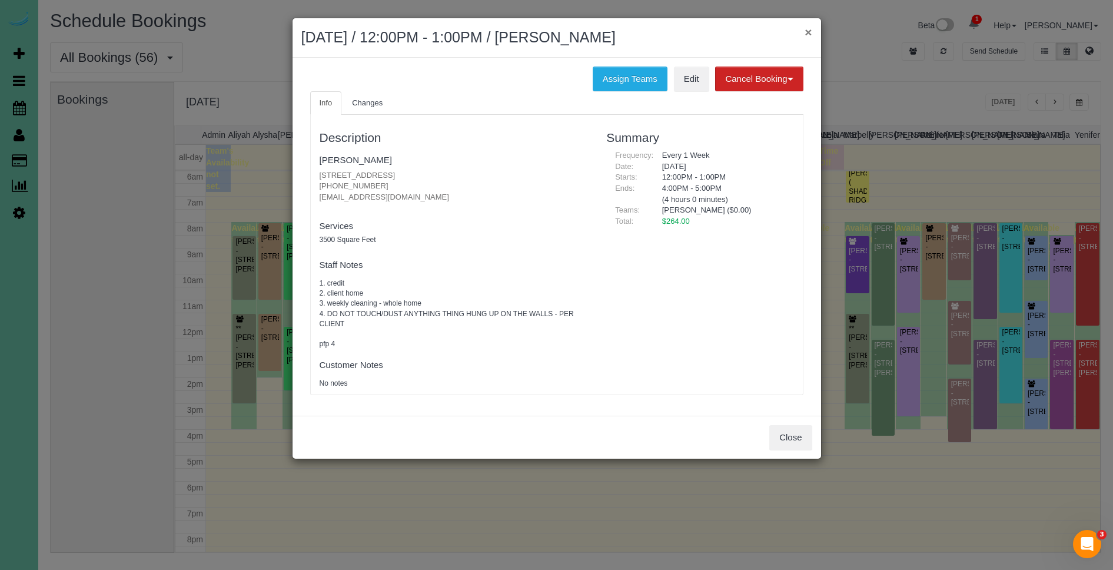
click at [805, 34] on button "×" at bounding box center [808, 32] width 7 height 12
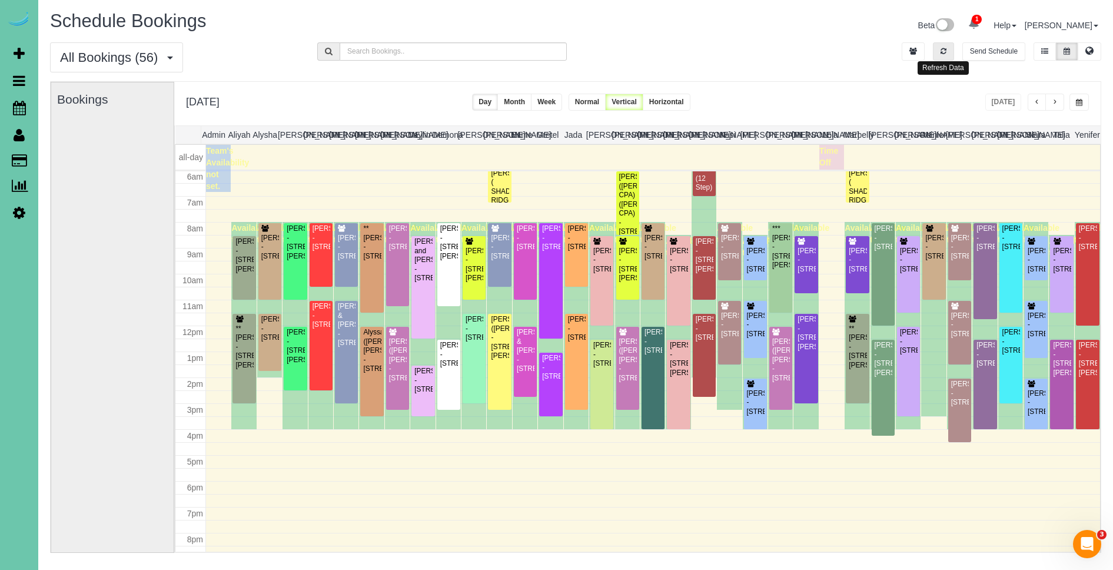
click at [948, 53] on button "button" at bounding box center [943, 51] width 21 height 18
drag, startPoint x: 945, startPoint y: 48, endPoint x: 1006, endPoint y: 95, distance: 77.1
click at [945, 48] on icon "button" at bounding box center [944, 51] width 6 height 7
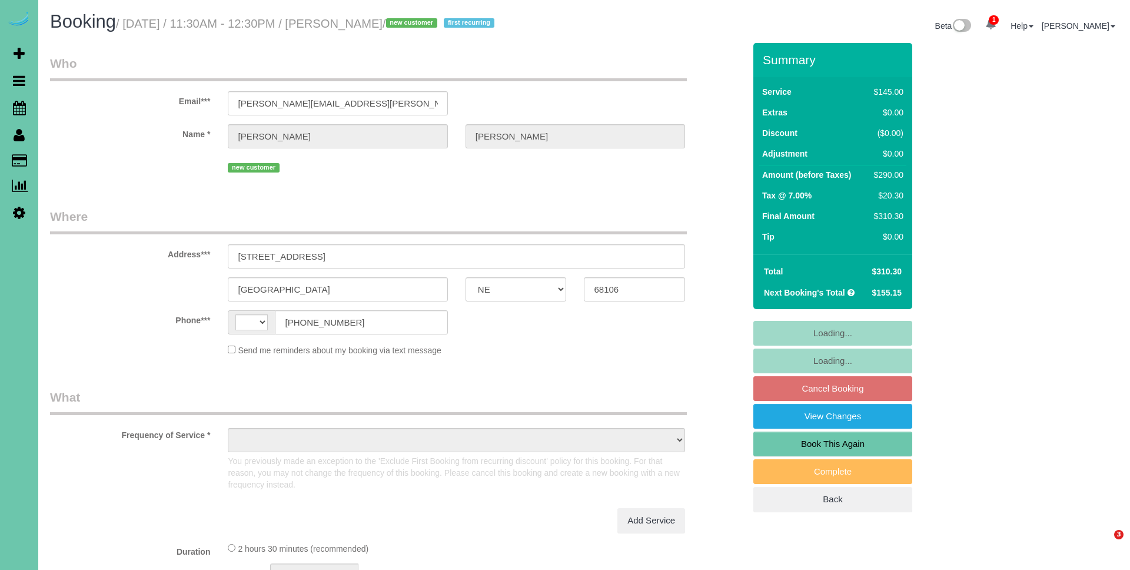
select select "NE"
select select "string:[GEOGRAPHIC_DATA]"
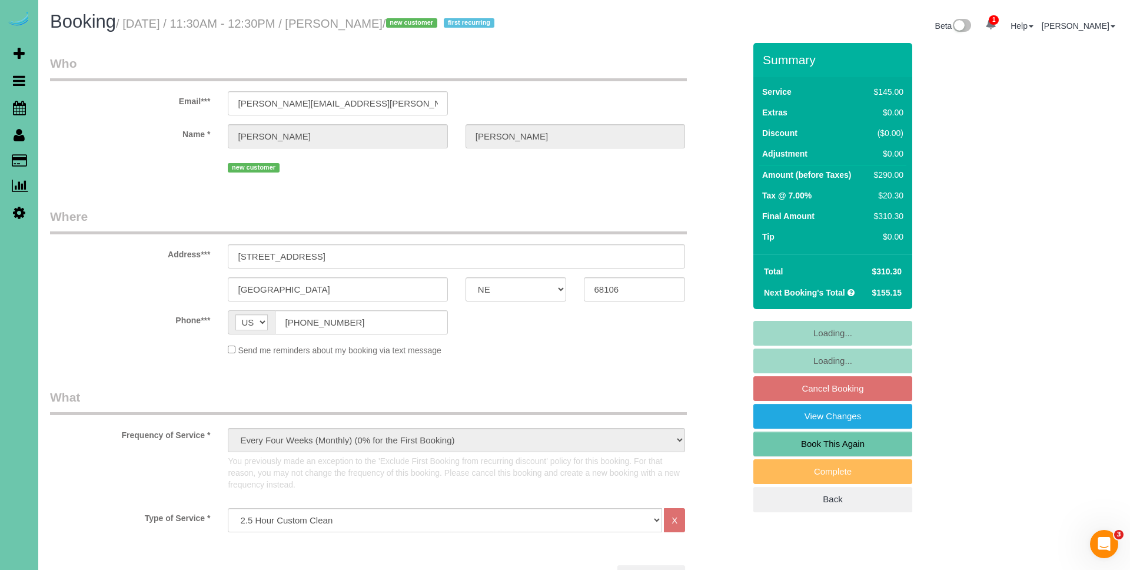
select select "object:662"
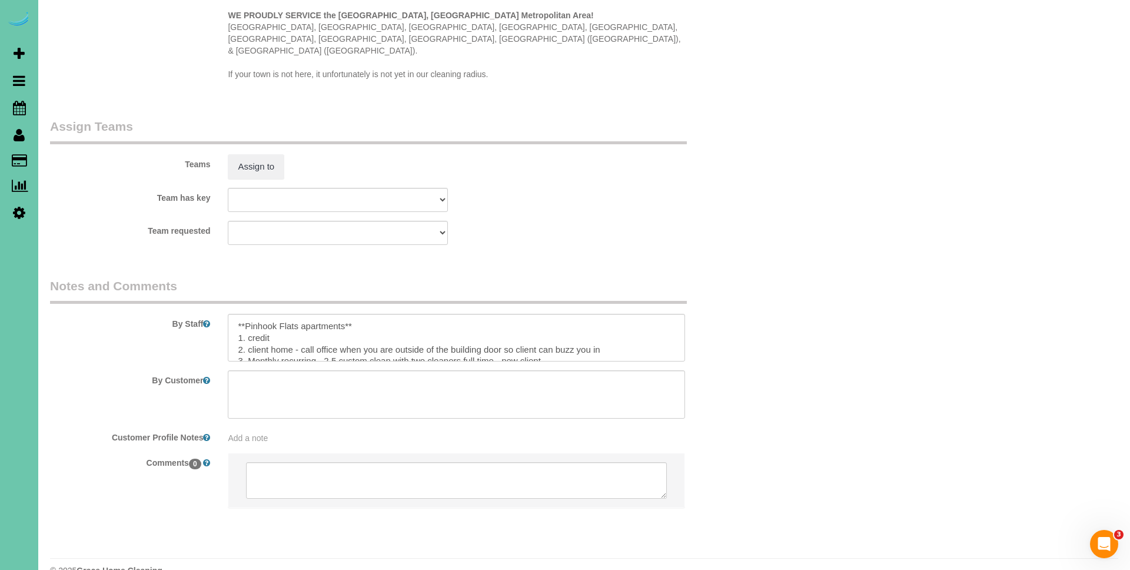
scroll to position [70, 0]
click at [568, 329] on textarea at bounding box center [456, 338] width 457 height 48
paste textarea "* Expected Completion (Based on Home Condition Rating 1–10): -If home is rated …"
click at [234, 319] on textarea at bounding box center [456, 338] width 457 height 48
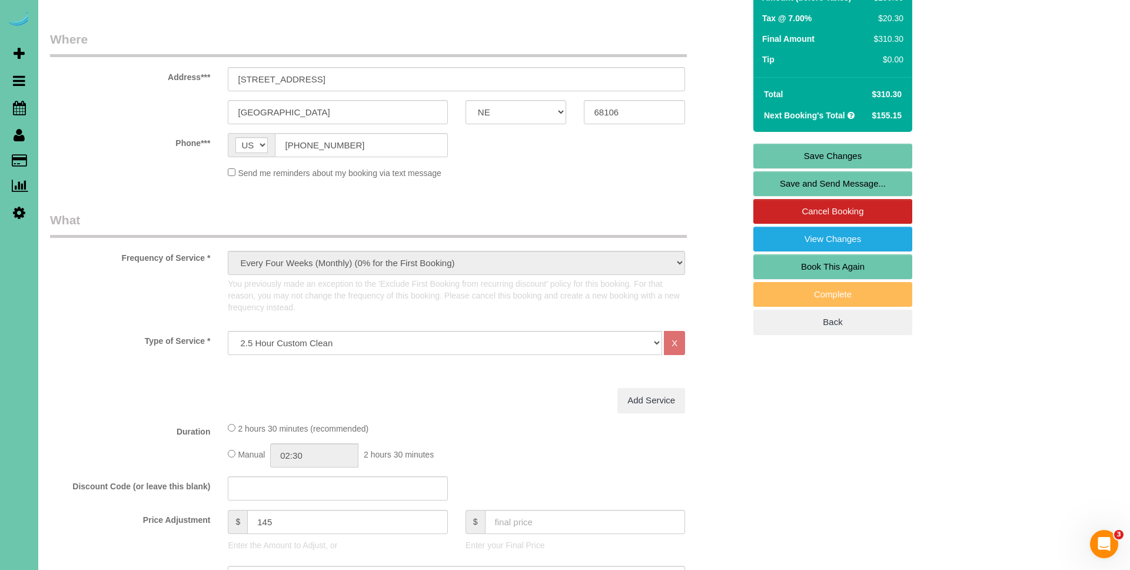
scroll to position [0, 0]
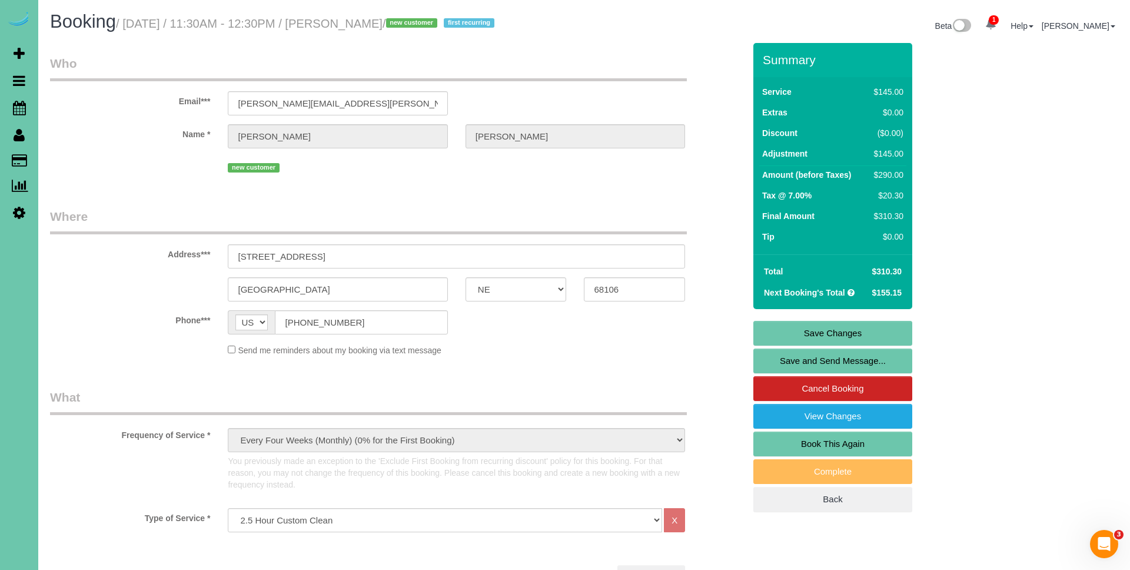
type textarea "**Pinhook Flats apartments** 1. credit 2. client home - call office when you ar…"
click at [867, 330] on link "Save Changes" at bounding box center [833, 333] width 159 height 25
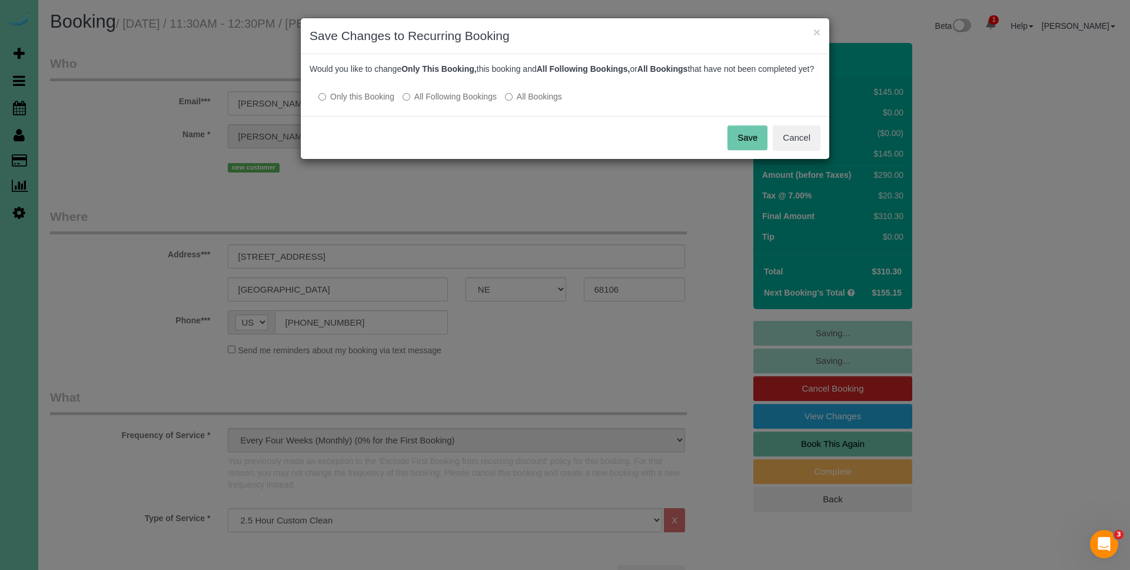
click at [744, 146] on button "Save" at bounding box center [748, 137] width 40 height 25
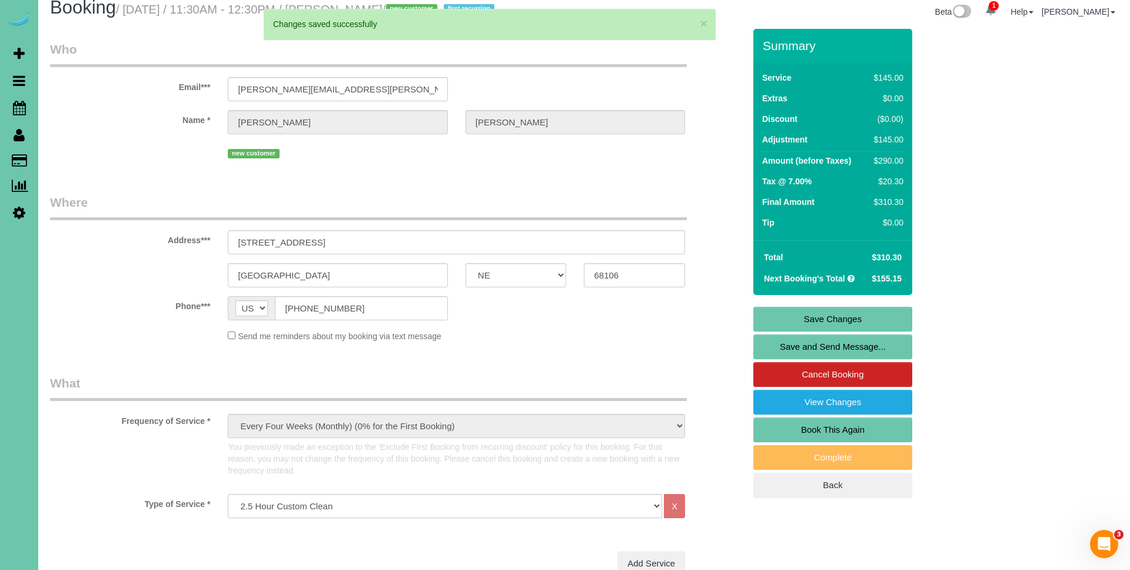
scroll to position [21, 0]
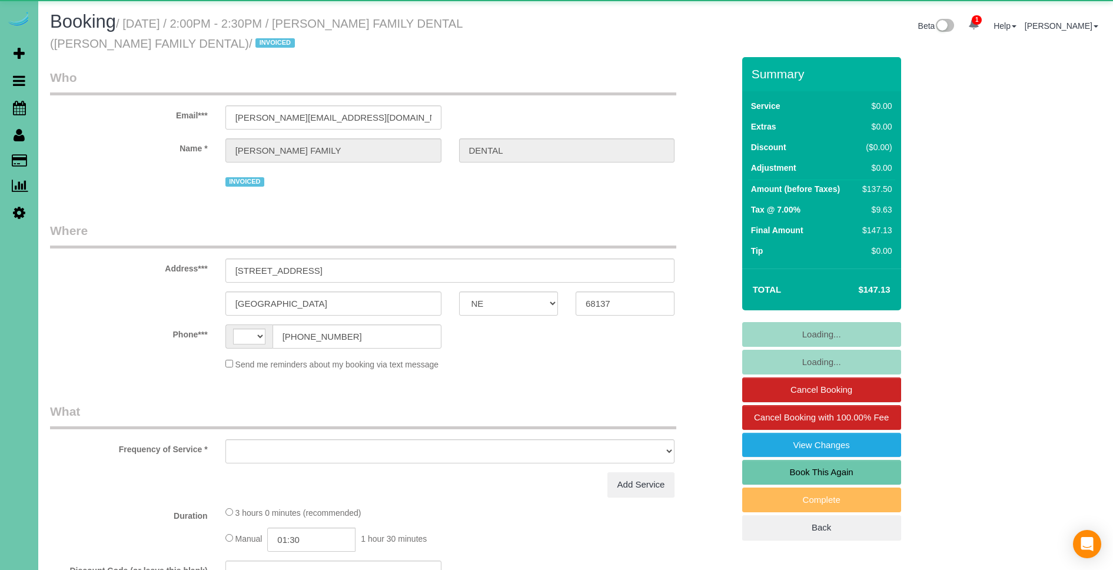
select select "NE"
select select "string:check"
select select "string:[GEOGRAPHIC_DATA]"
select select "object:904"
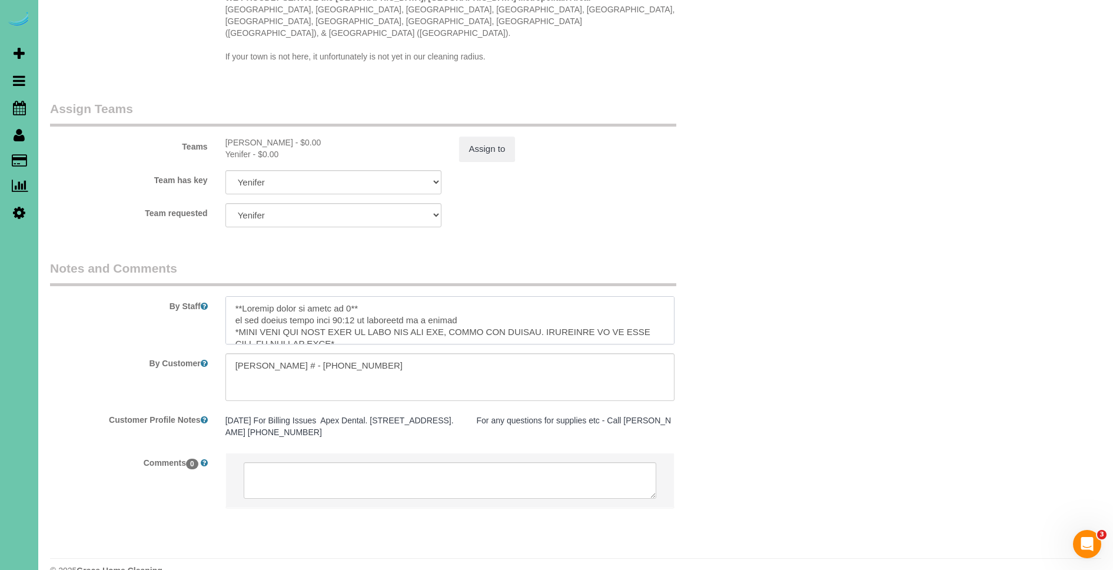
drag, startPoint x: 378, startPoint y: 283, endPoint x: 218, endPoint y: 275, distance: 159.8
click at [220, 296] on div at bounding box center [450, 320] width 467 height 48
click at [230, 296] on textarea at bounding box center [450, 320] width 450 height 48
type textarea "do not arrive prior than 12:30 if scheduled on a friday *MAKE SURE THE BACK DOO…"
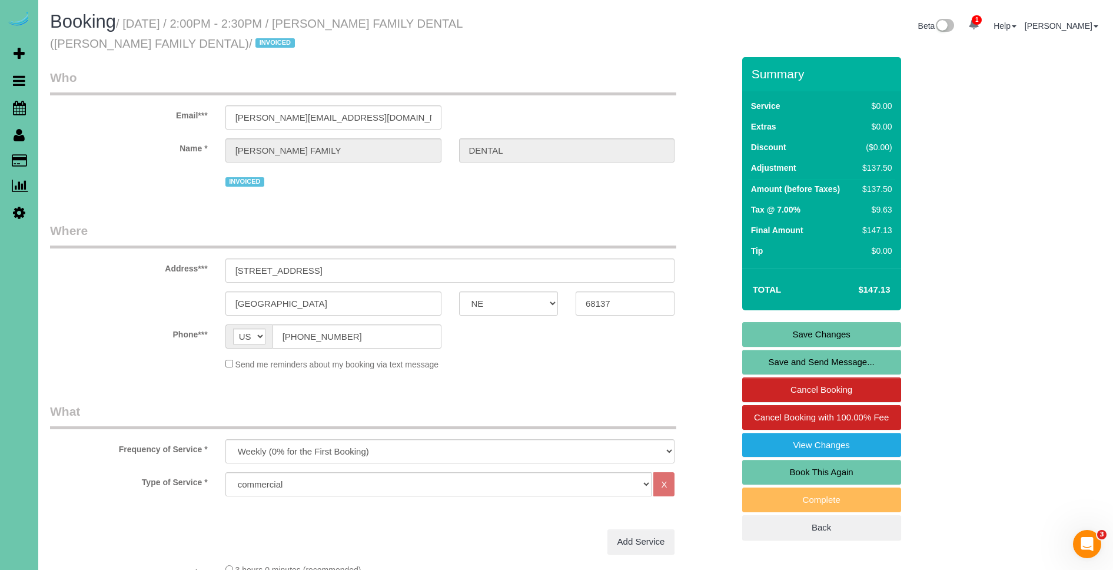
click at [853, 330] on link "Save Changes" at bounding box center [821, 334] width 159 height 25
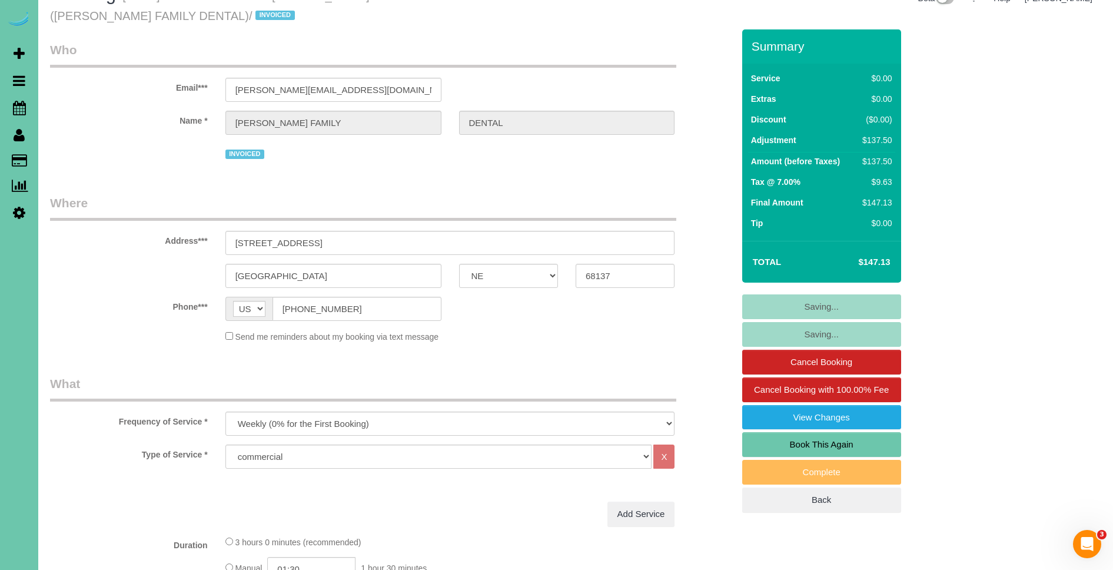
scroll to position [24, 0]
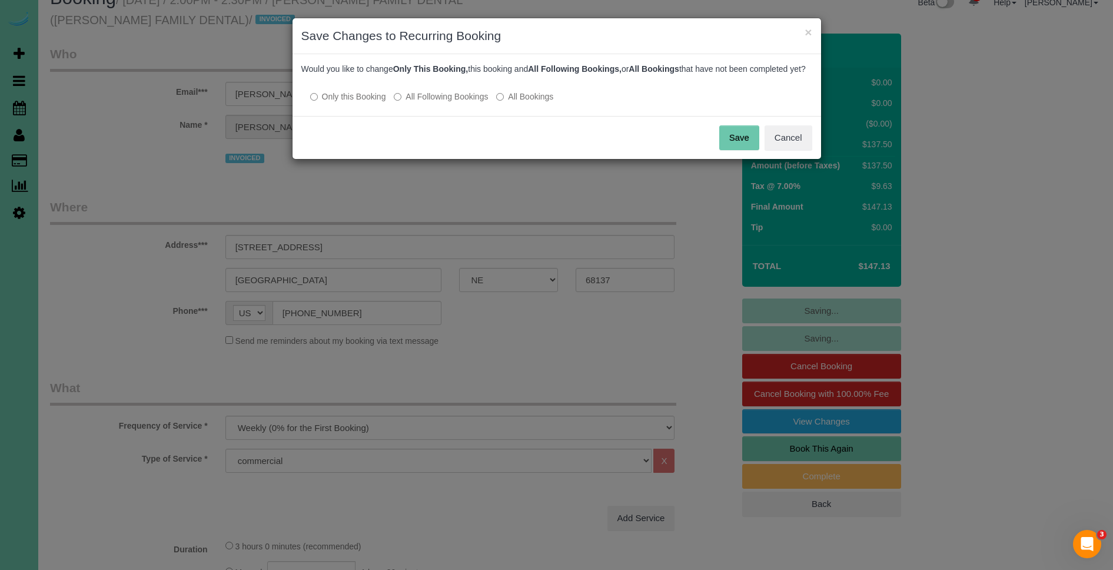
click at [741, 145] on button "Save" at bounding box center [739, 137] width 40 height 25
